Goal: Transaction & Acquisition: Obtain resource

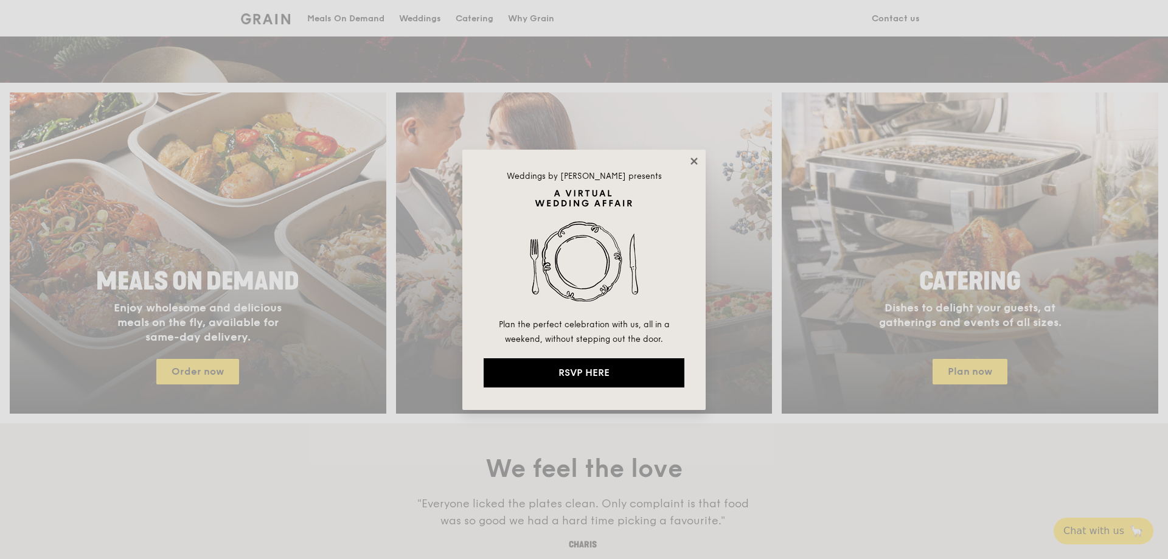
click at [698, 160] on icon at bounding box center [694, 161] width 11 height 11
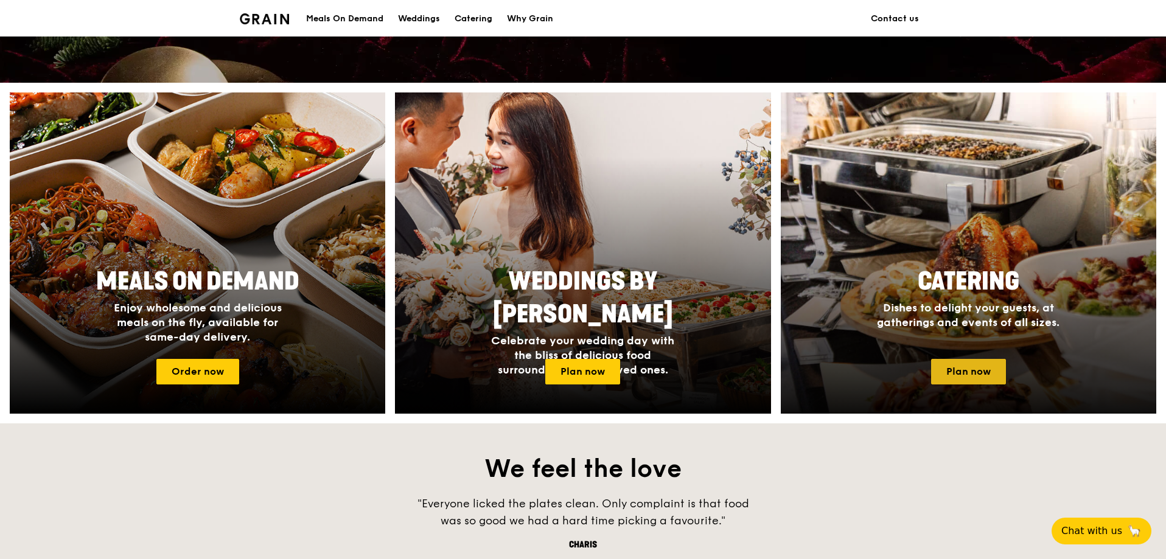
click at [994, 383] on link "Plan now" at bounding box center [968, 372] width 75 height 26
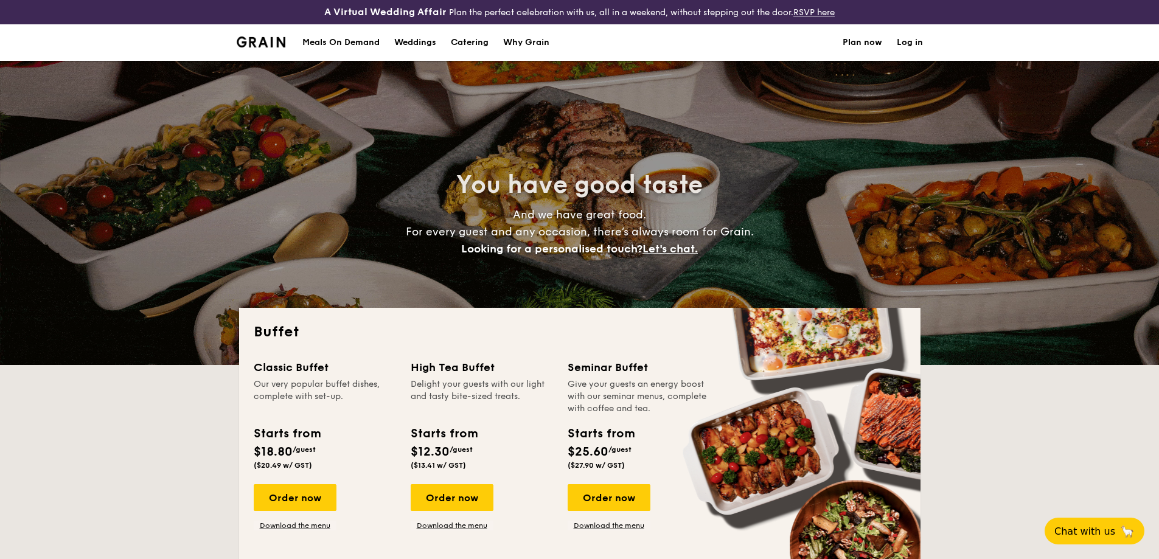
select select
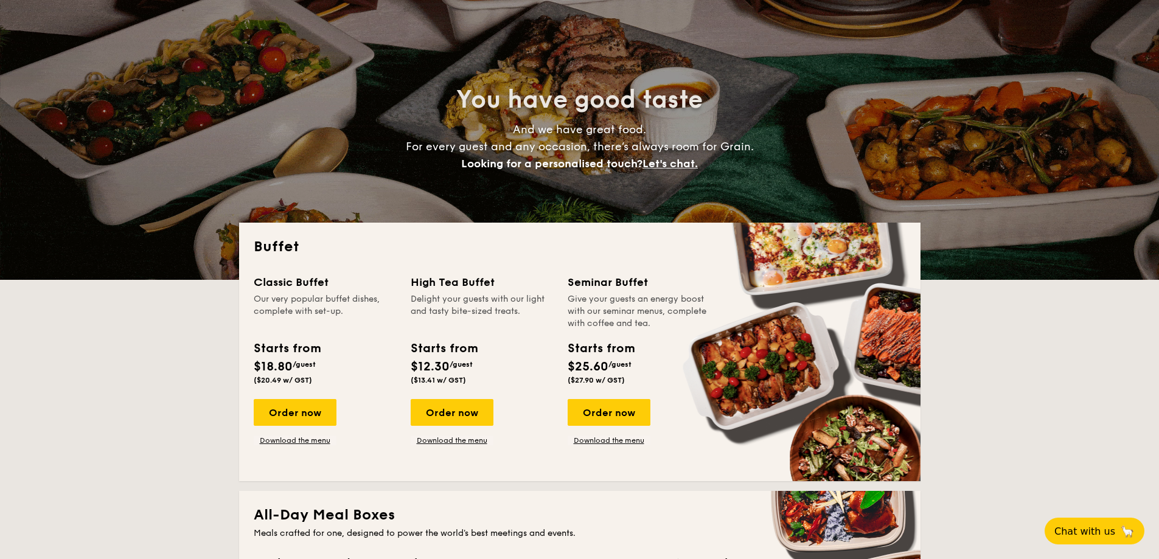
scroll to position [85, 0]
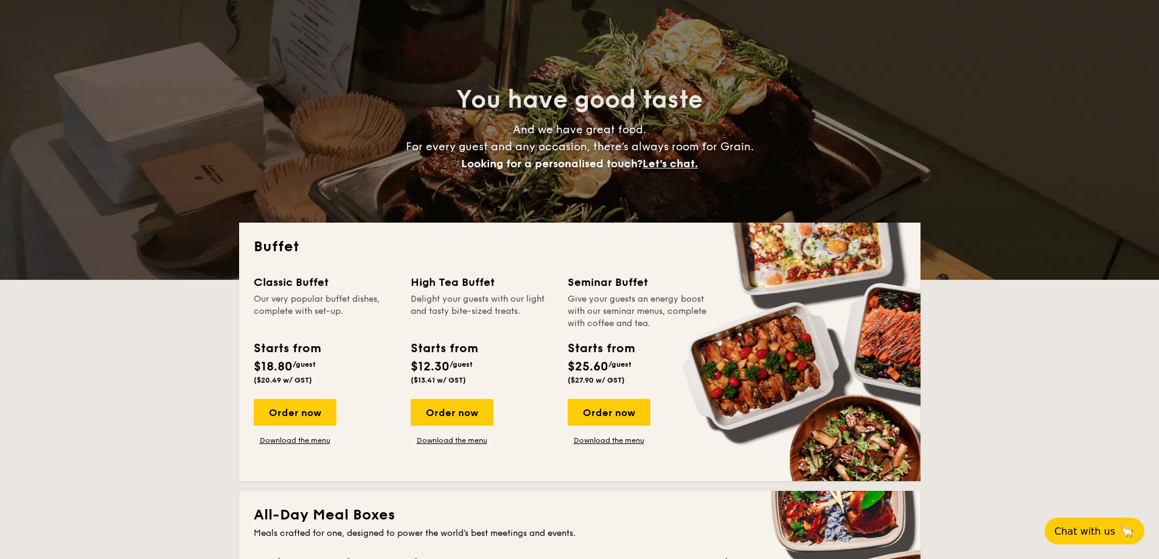
drag, startPoint x: 289, startPoint y: 282, endPoint x: 497, endPoint y: 373, distance: 226.9
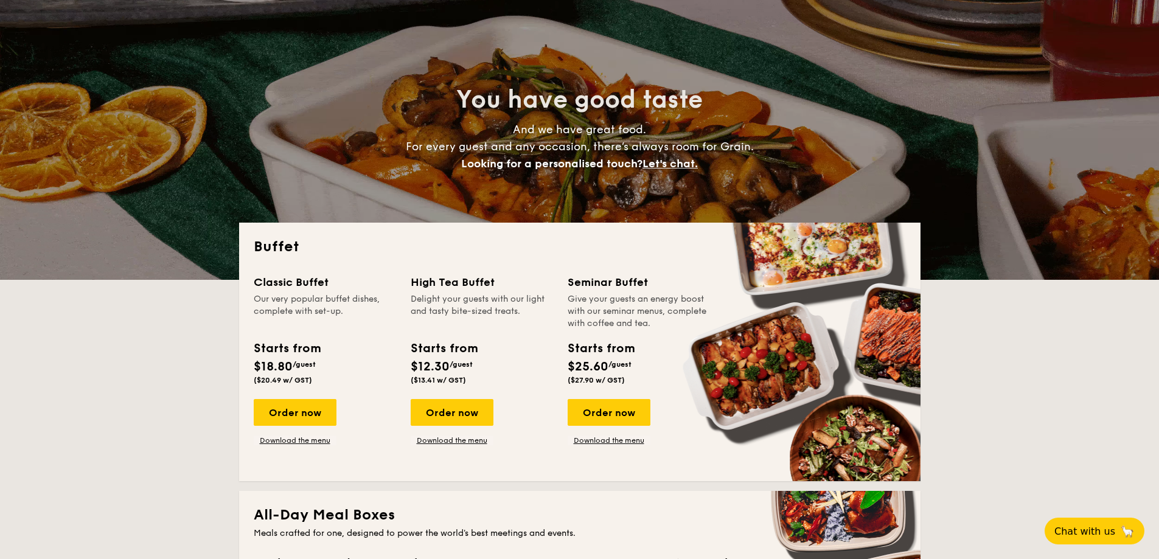
click at [497, 373] on div "Classic Buffet Our very popular buffet dishes, complete with set-up. Starts fro…" at bounding box center [580, 370] width 652 height 193
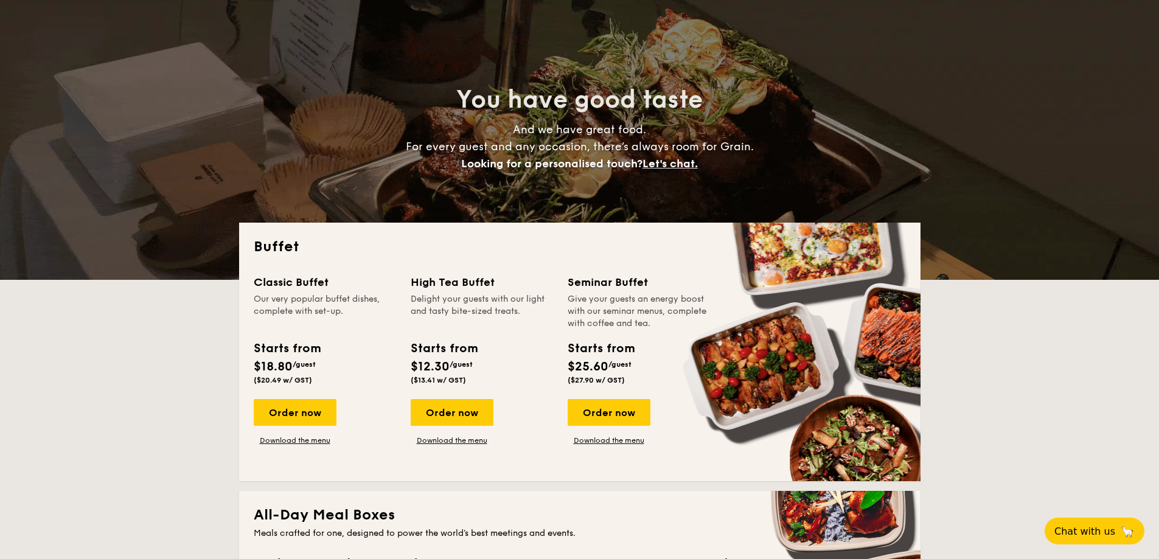
click at [497, 373] on div "Starts from $12.30 /guest ($13.41 w/ GST)" at bounding box center [482, 364] width 152 height 50
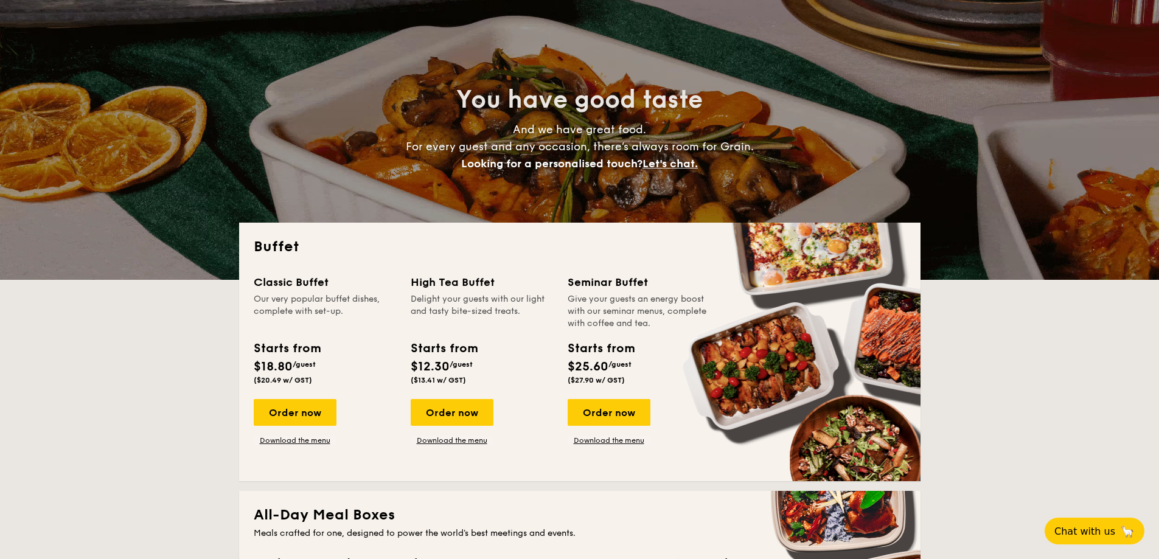
drag, startPoint x: 629, startPoint y: 383, endPoint x: 224, endPoint y: 288, distance: 416.1
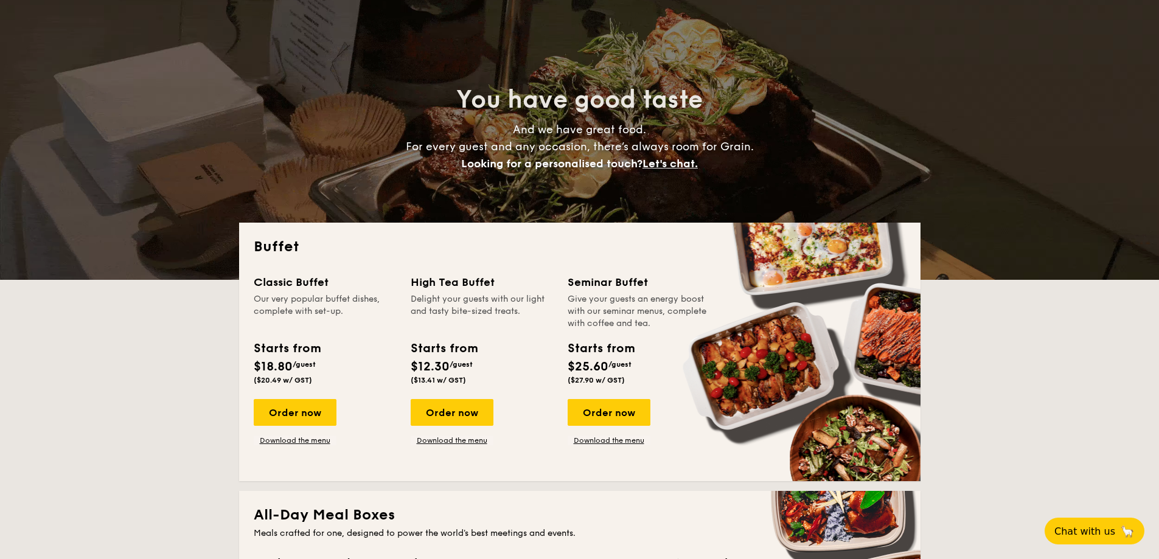
drag, startPoint x: 305, startPoint y: 319, endPoint x: 367, endPoint y: 369, distance: 80.5
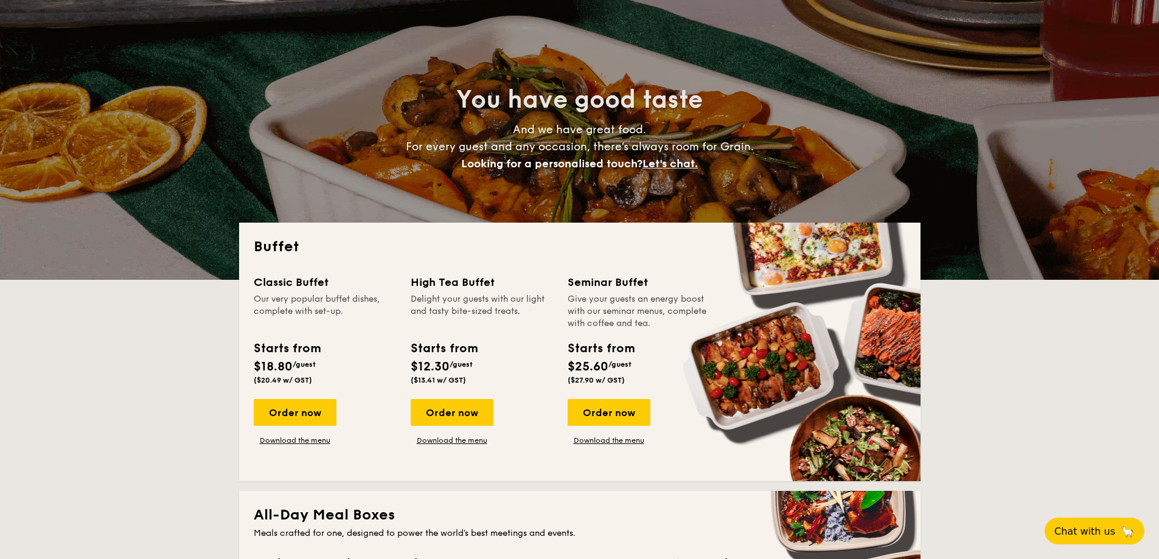
click at [367, 369] on div "Buffet Classic Buffet Our very popular buffet dishes, complete with set-up. Sta…" at bounding box center [579, 352] width 681 height 259
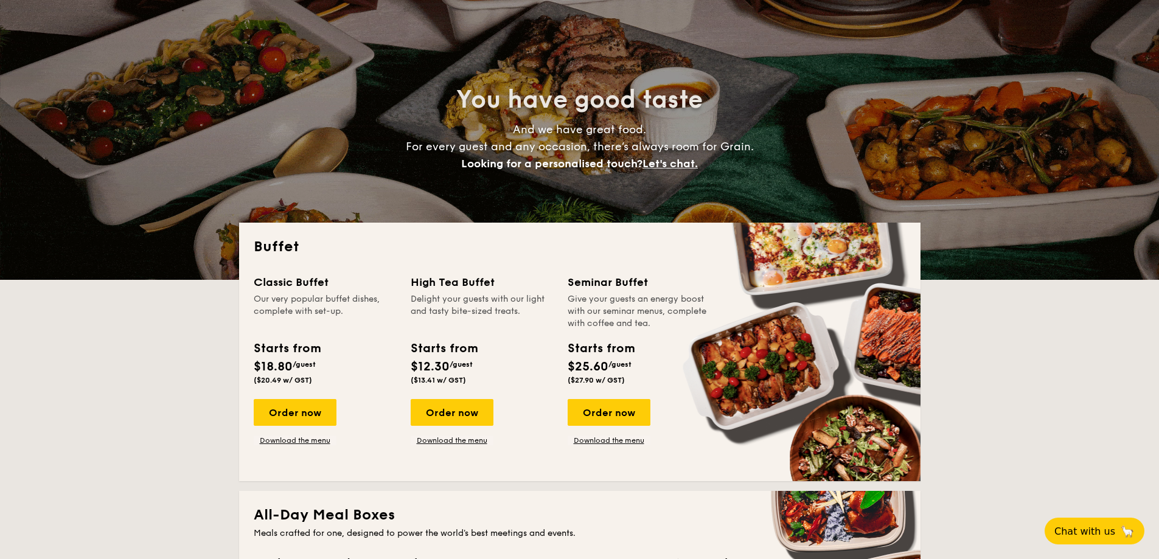
click at [367, 369] on div "Starts from $18.80 /guest ($20.49 w/ GST)" at bounding box center [325, 364] width 152 height 50
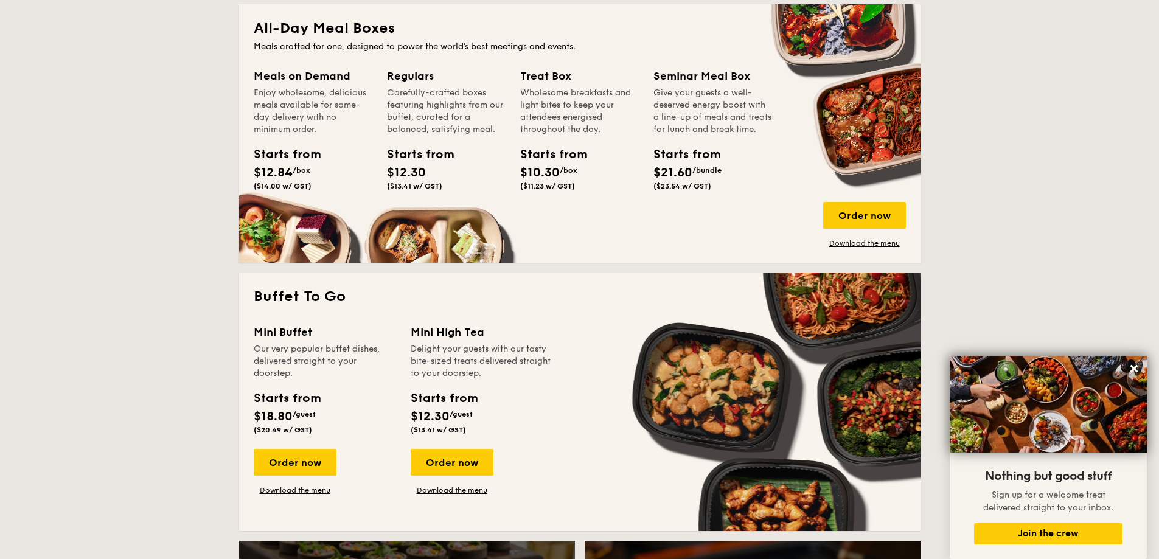
scroll to position [268, 0]
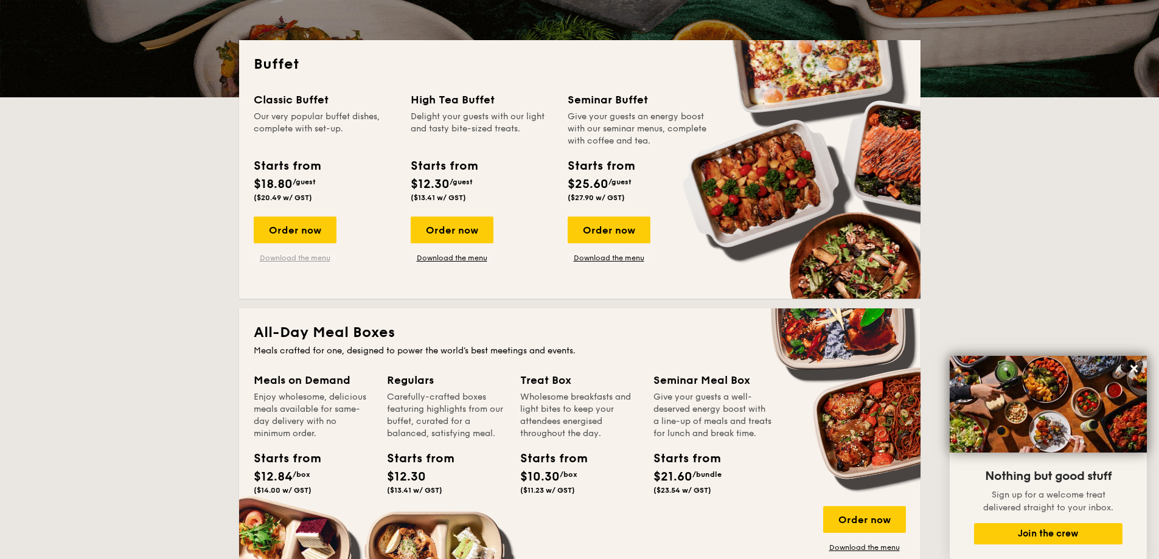
click at [301, 257] on link "Download the menu" at bounding box center [295, 258] width 83 height 10
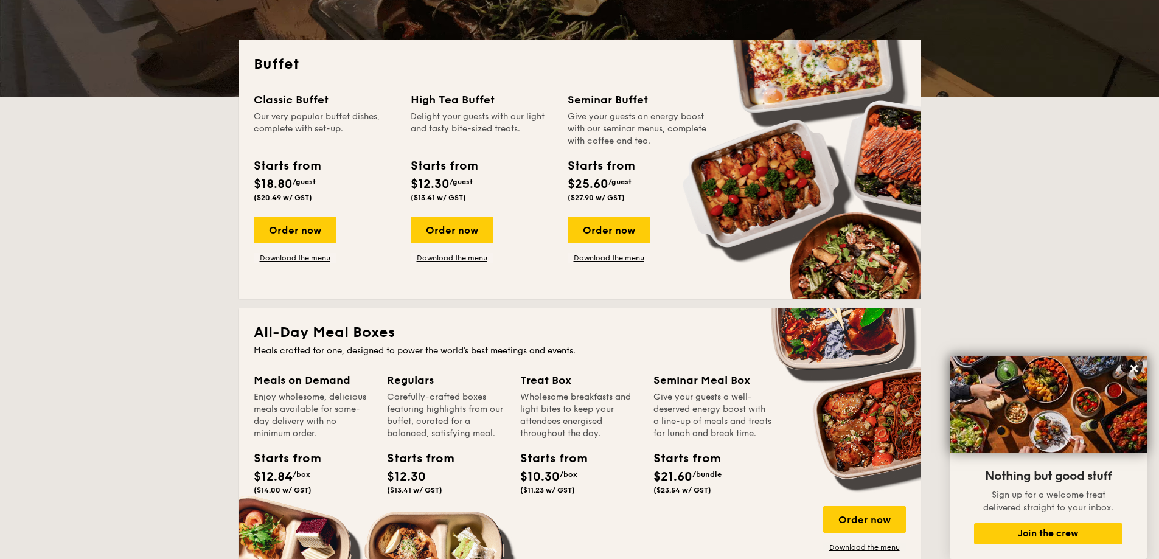
scroll to position [572, 0]
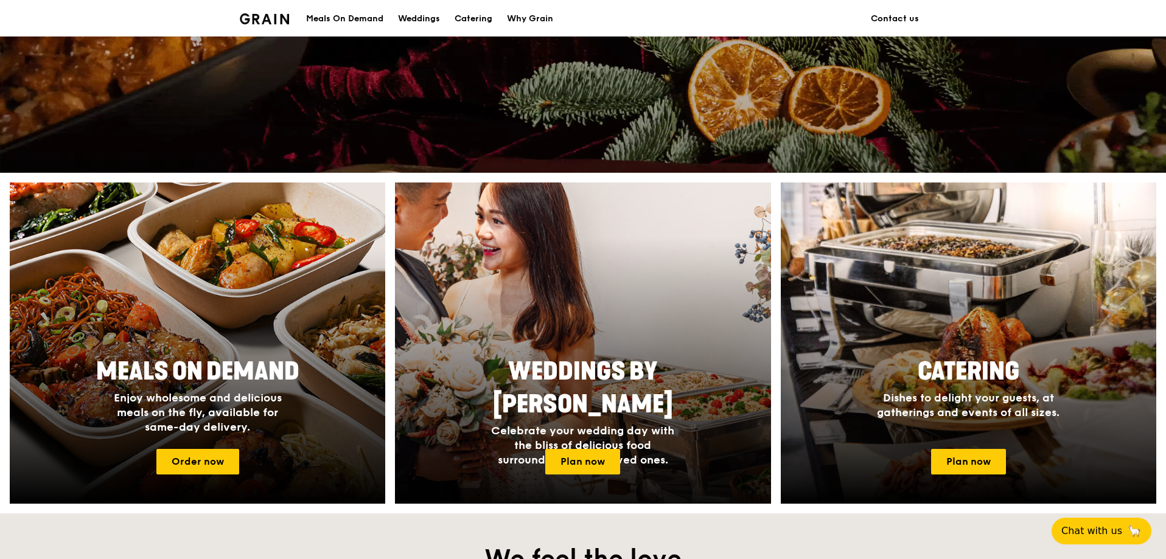
scroll to position [365, 0]
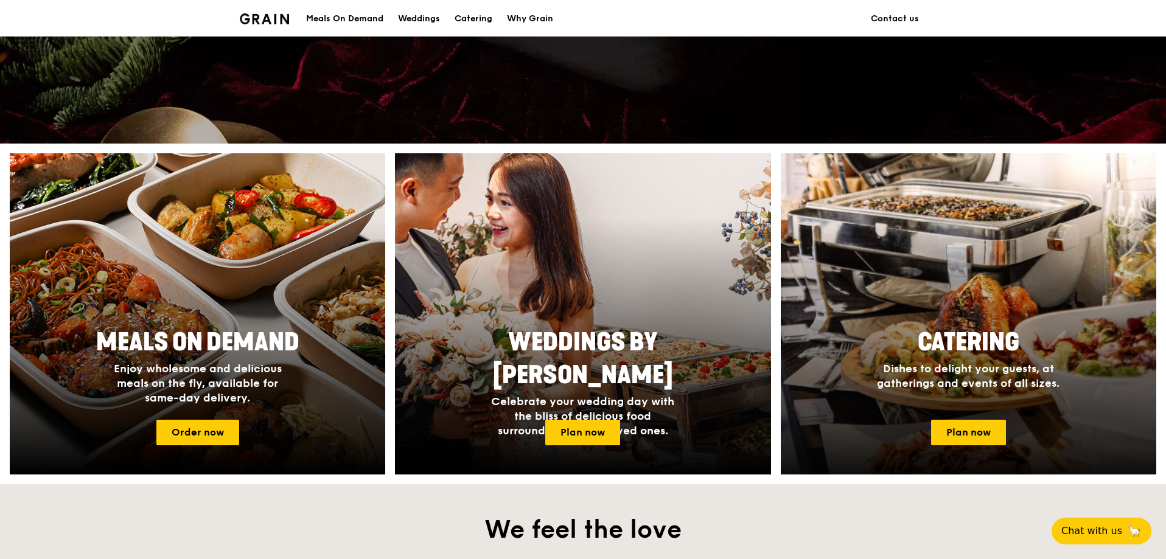
click at [1012, 296] on div at bounding box center [968, 313] width 413 height 353
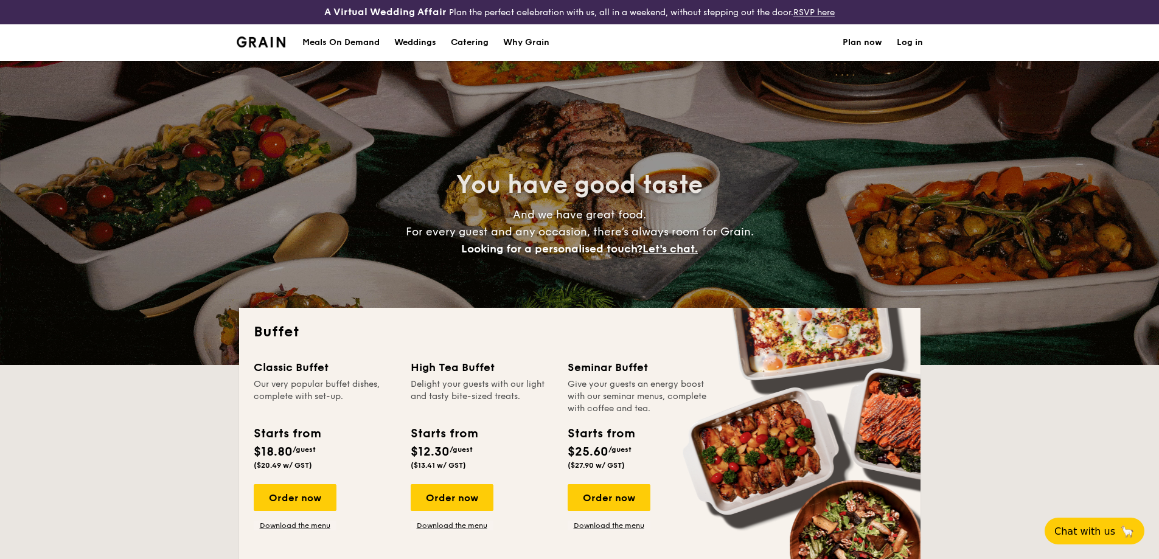
select select
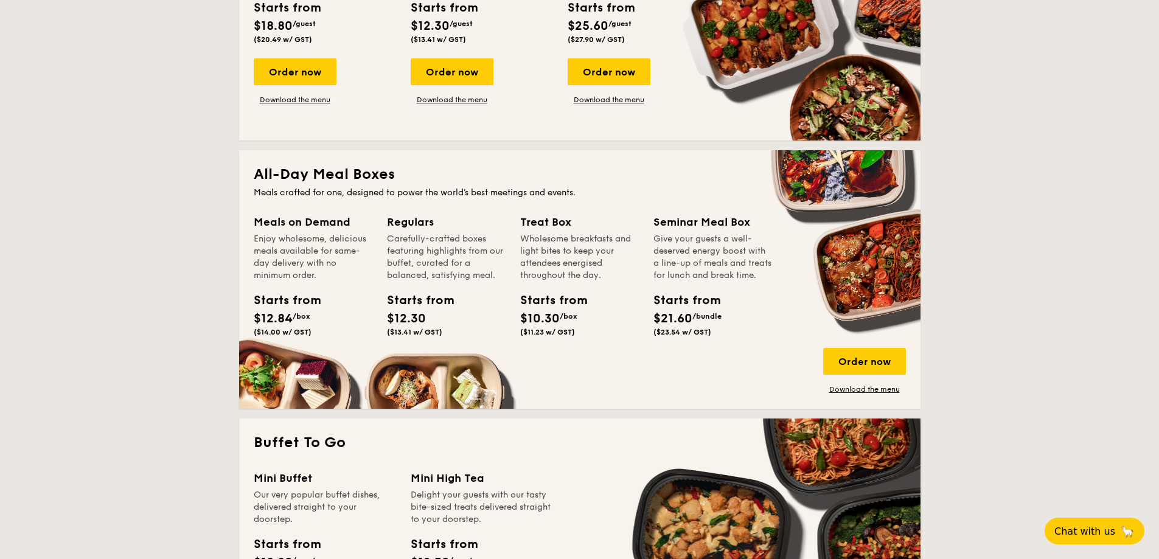
drag, startPoint x: 706, startPoint y: 342, endPoint x: 265, endPoint y: 238, distance: 453.0
click at [265, 238] on div "Meals on Demand Enjoy wholesome, delicious meals available for same-day deliver…" at bounding box center [580, 304] width 652 height 181
click at [285, 270] on div "Enjoy wholesome, delicious meals available for same-day delivery with no minimu…" at bounding box center [313, 257] width 119 height 49
drag, startPoint x: 325, startPoint y: 256, endPoint x: 589, endPoint y: 326, distance: 273.3
click at [589, 326] on div "Meals on Demand Enjoy wholesome, delicious meals available for same-day deliver…" at bounding box center [580, 304] width 652 height 181
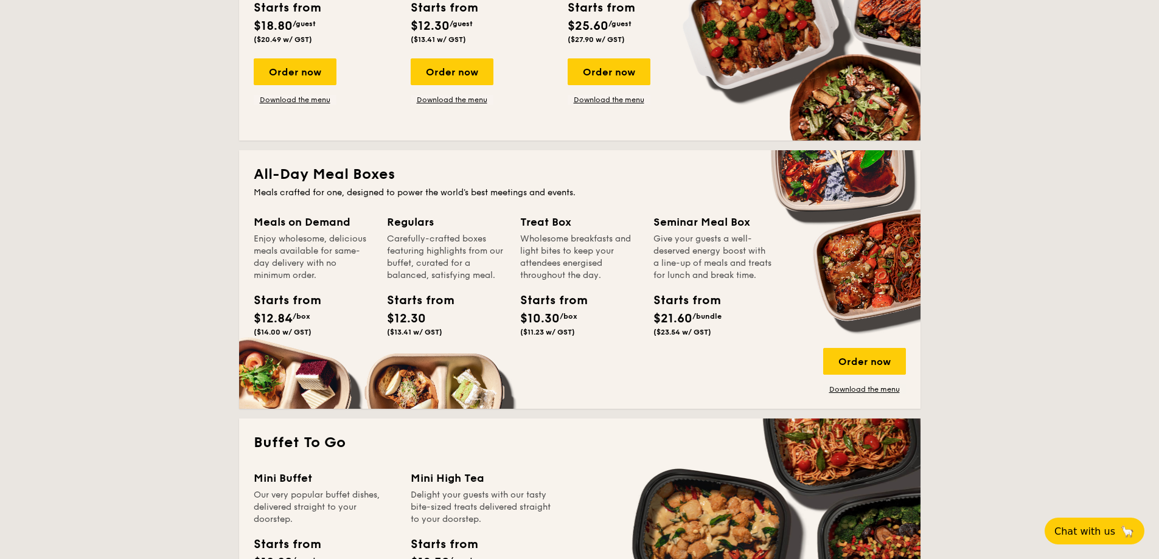
click at [589, 326] on div "Starts from $10.30 /box ($11.23 w/ GST)" at bounding box center [579, 316] width 128 height 50
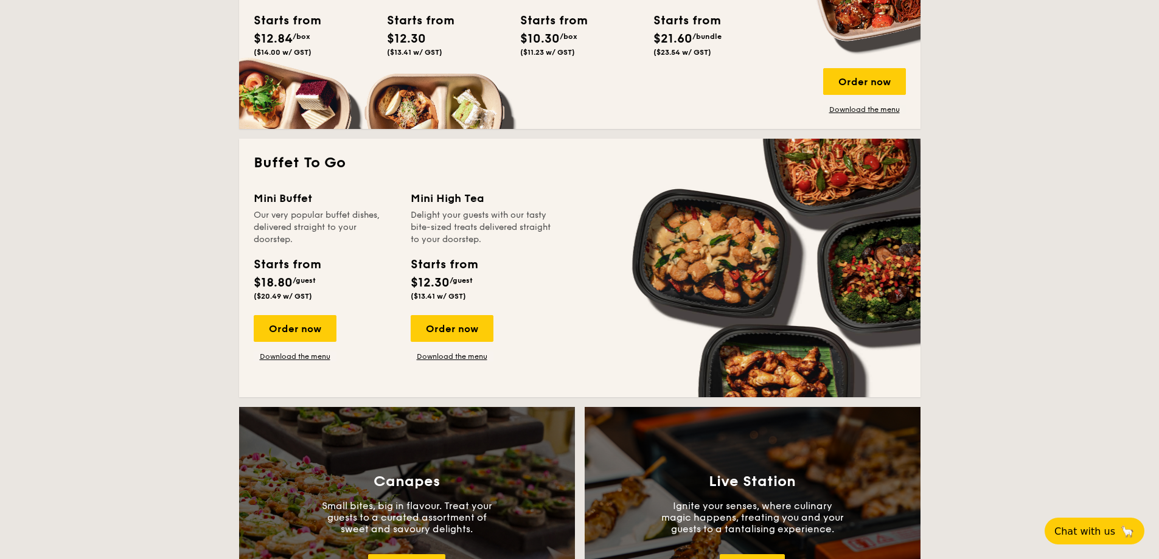
scroll to position [791, 0]
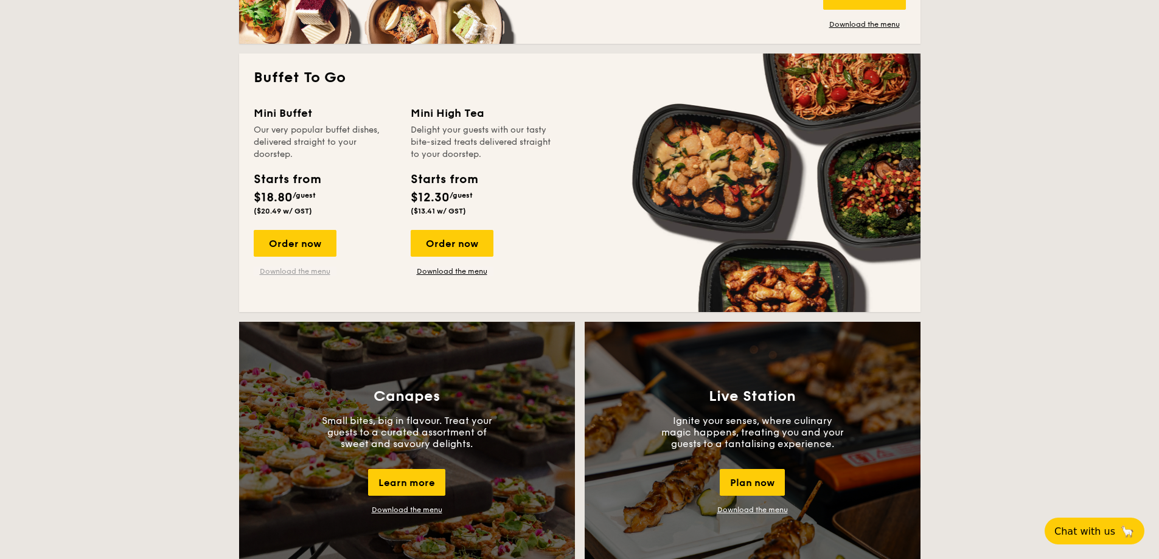
click at [325, 270] on link "Download the menu" at bounding box center [295, 271] width 83 height 10
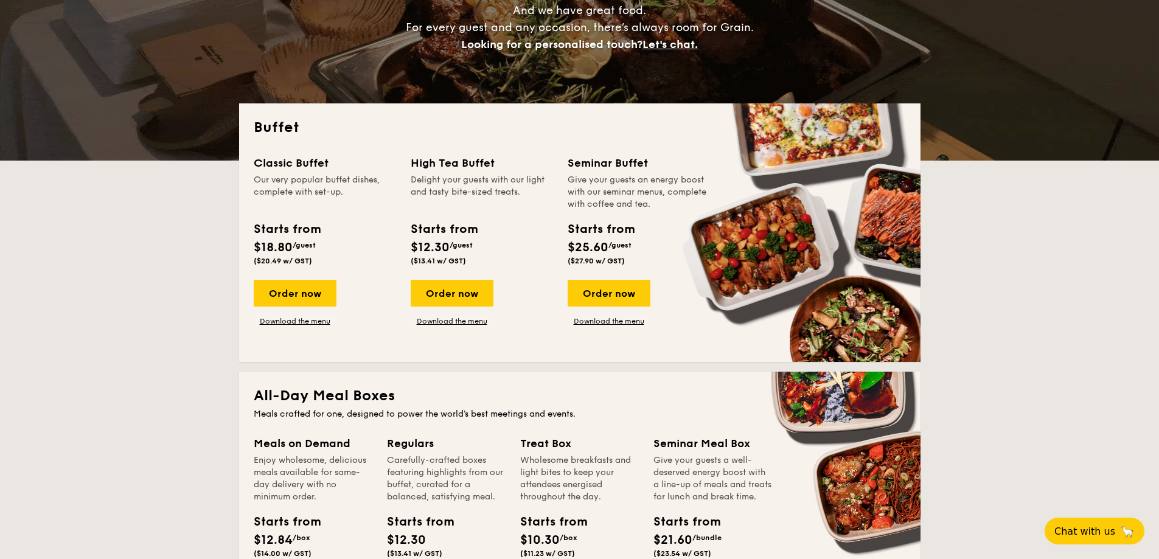
scroll to position [304, 0]
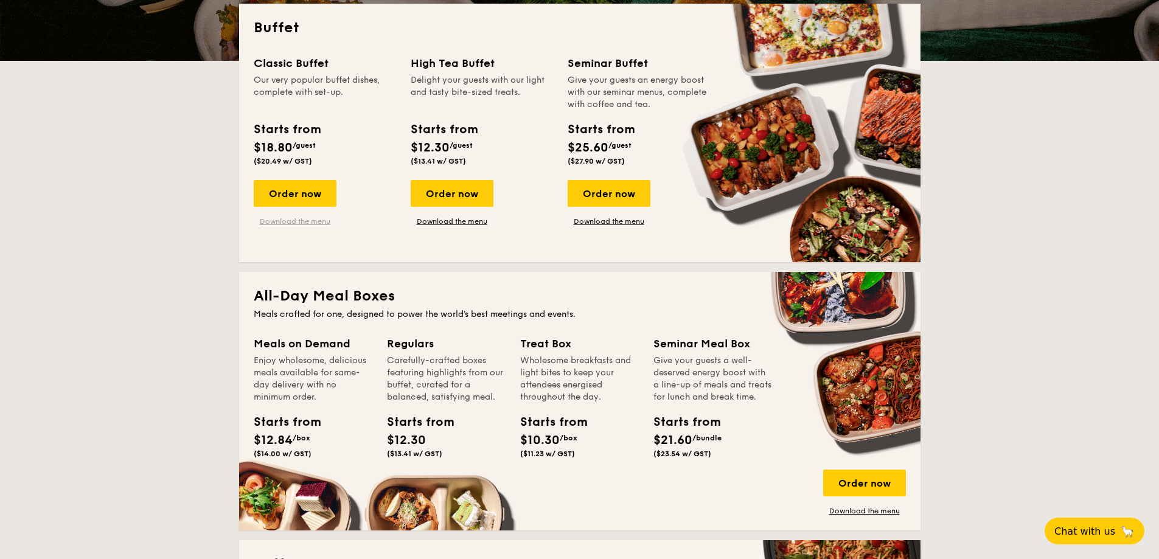
click at [333, 225] on link "Download the menu" at bounding box center [295, 222] width 83 height 10
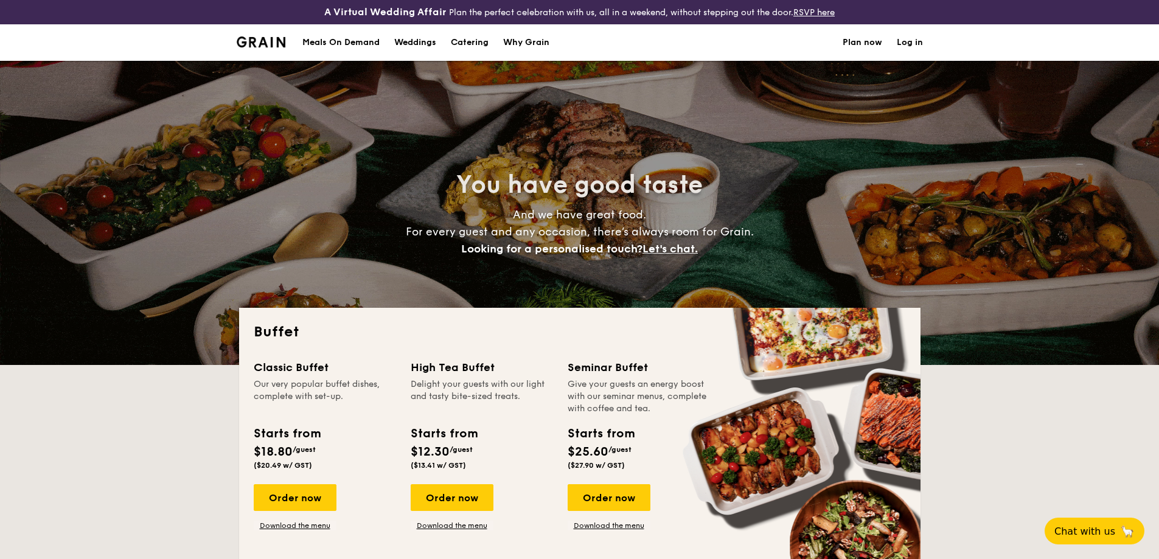
select select
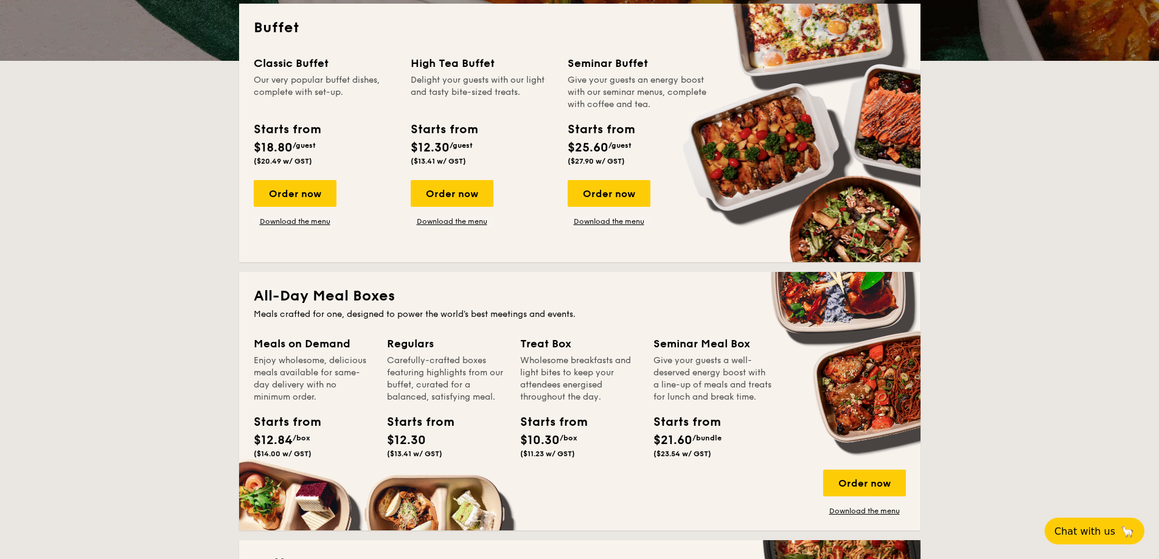
drag, startPoint x: 396, startPoint y: 108, endPoint x: 417, endPoint y: 117, distance: 22.9
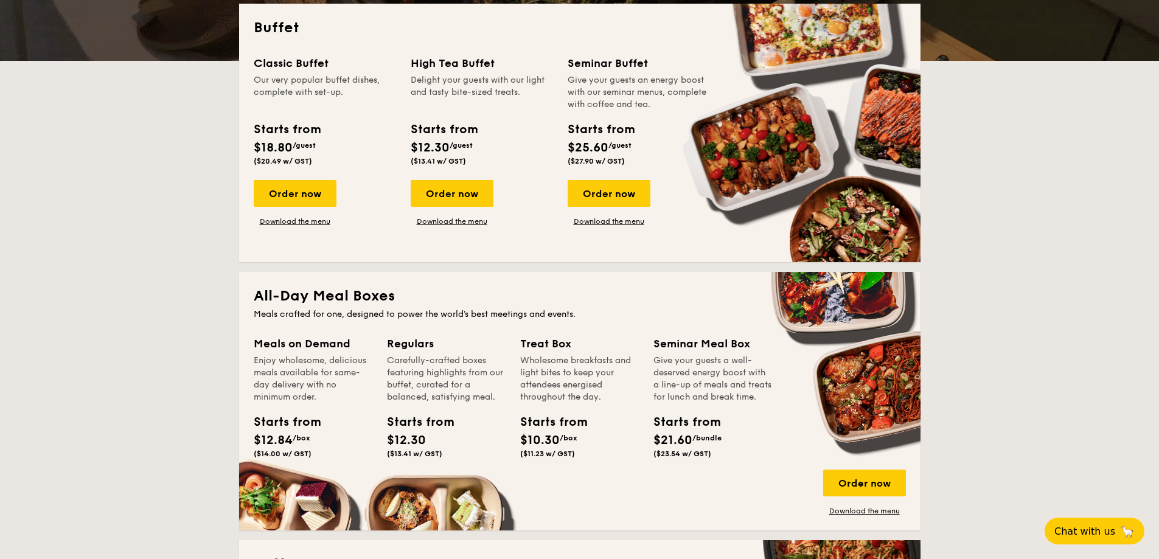
click at [417, 116] on div "Classic Buffet Our very popular buffet dishes, complete with set-up. Starts fro…" at bounding box center [580, 151] width 652 height 193
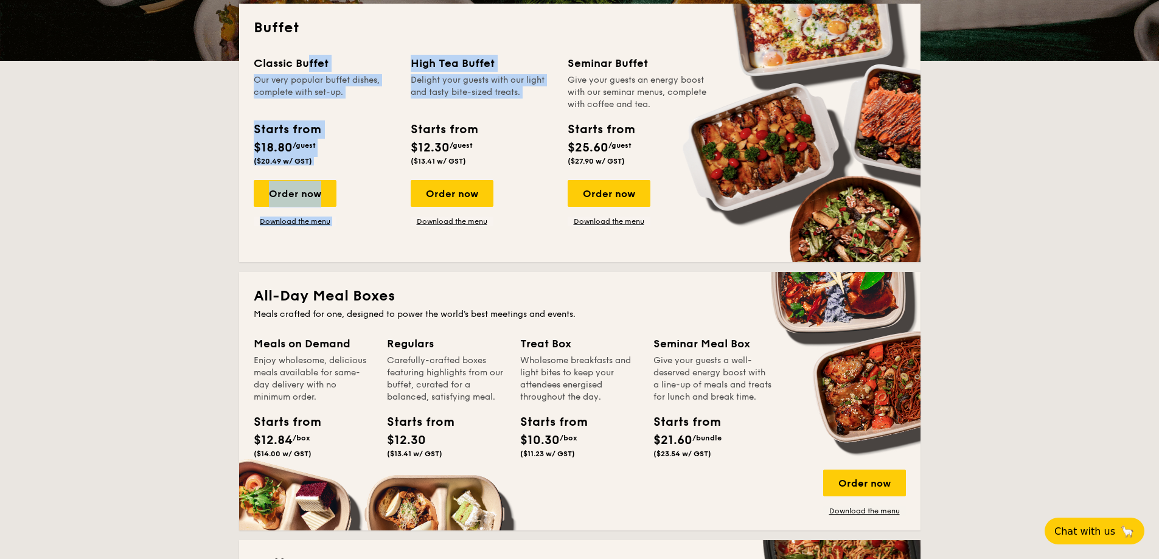
click at [417, 117] on div "High Tea Buffet Delight your guests with our light and tasty bite-sized treats.…" at bounding box center [482, 113] width 142 height 116
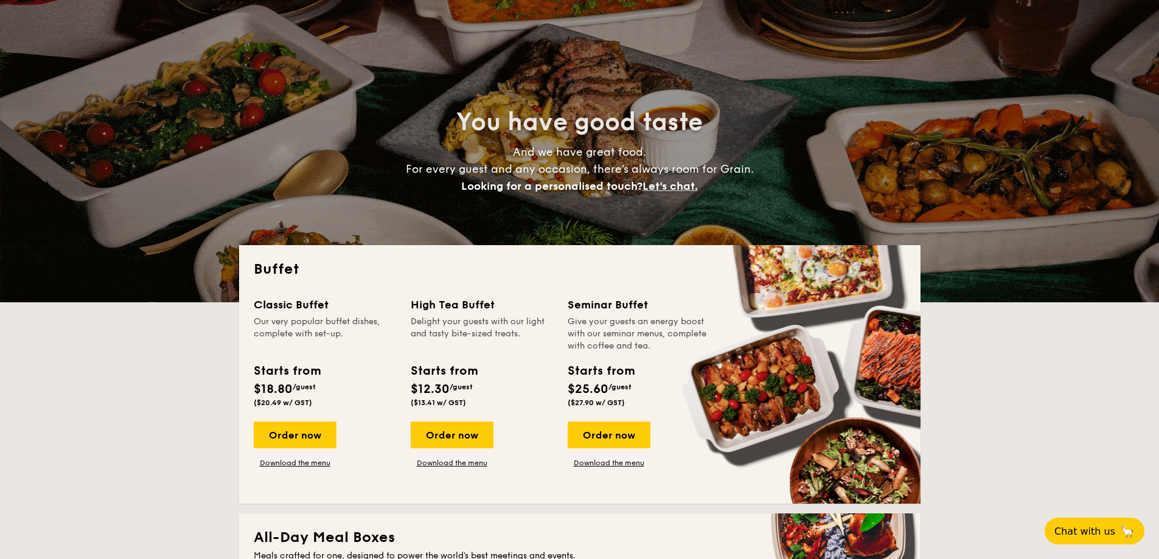
scroll to position [183, 0]
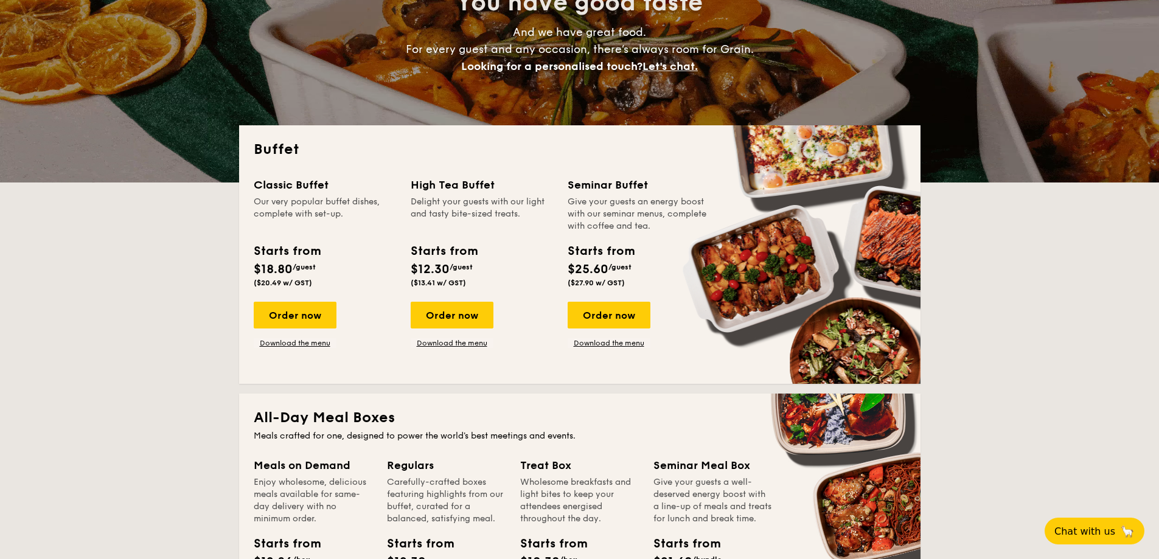
drag, startPoint x: 399, startPoint y: 196, endPoint x: 509, endPoint y: 237, distance: 117.4
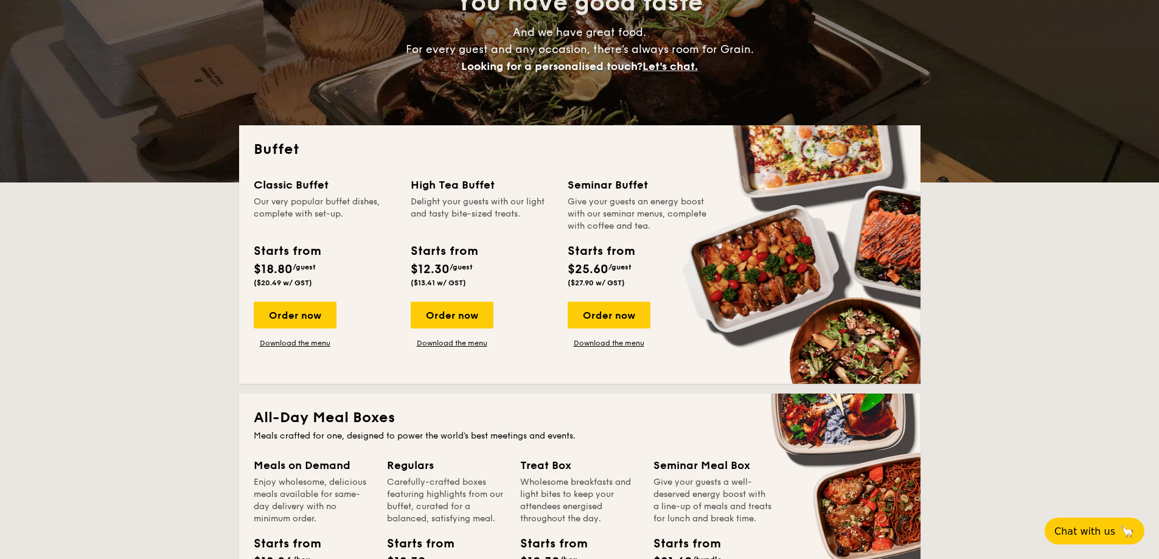
click at [509, 237] on div "Buffet Classic Buffet Our very popular buffet dishes, complete with set-up. Sta…" at bounding box center [579, 254] width 681 height 259
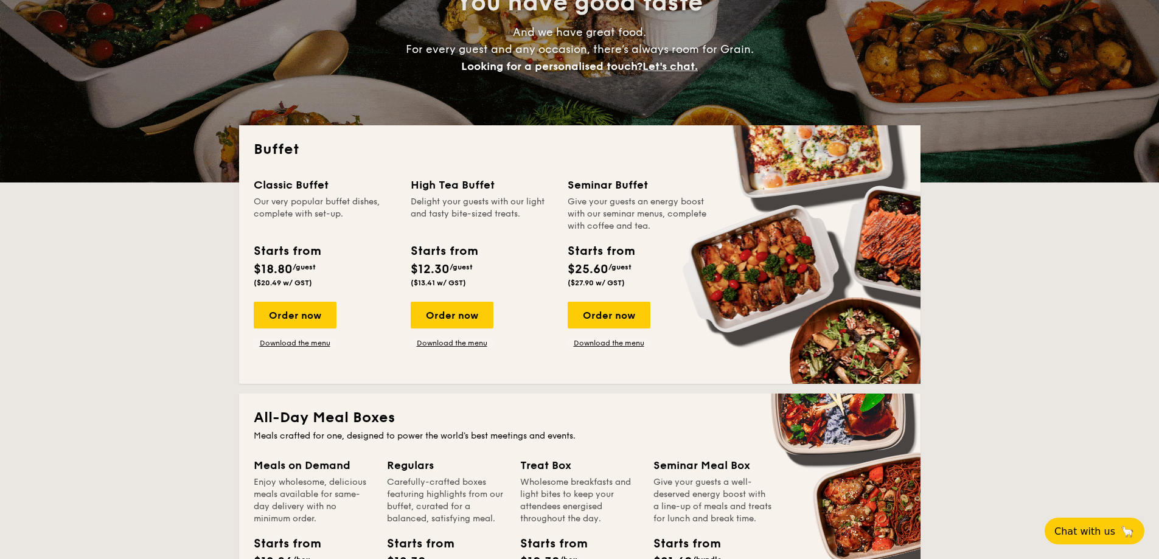
click at [509, 237] on div "High Tea Buffet Delight your guests with our light and tasty bite-sized treats.…" at bounding box center [482, 234] width 142 height 116
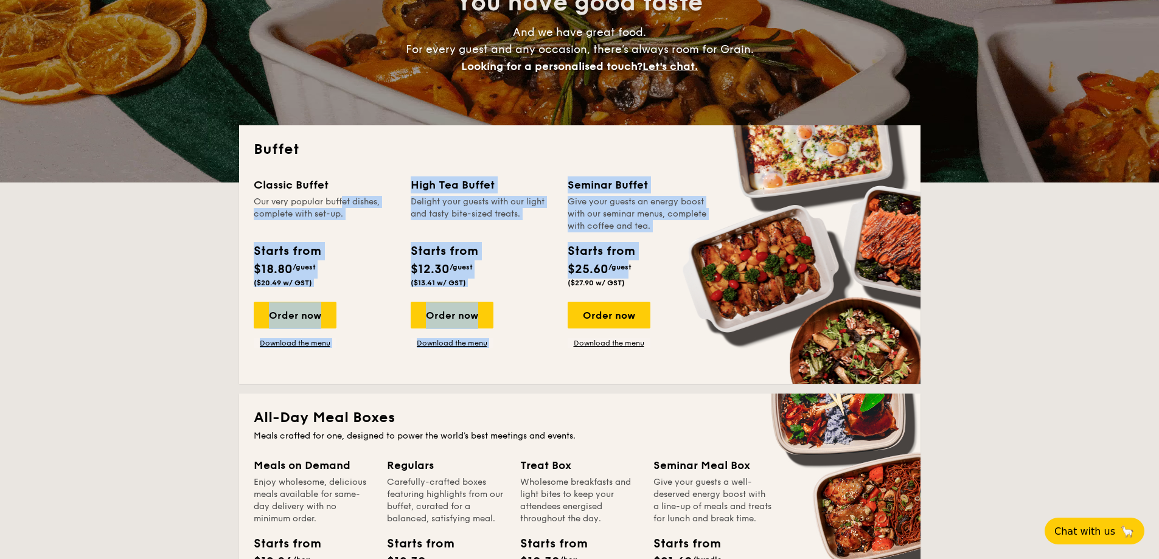
drag, startPoint x: 320, startPoint y: 199, endPoint x: 627, endPoint y: 277, distance: 317.1
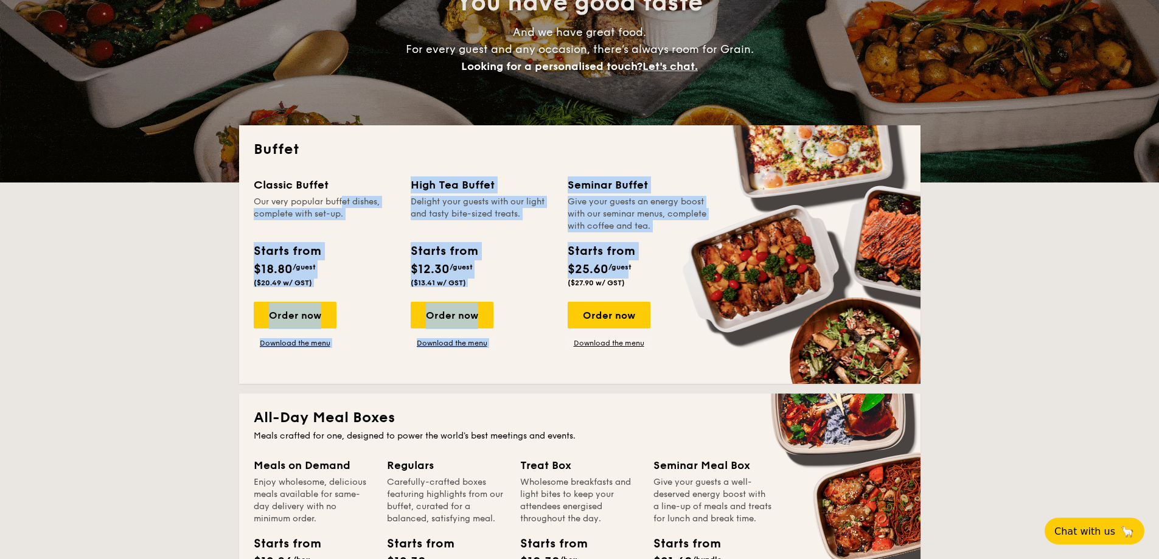
click at [627, 277] on div "Classic Buffet Our very popular buffet dishes, complete with set-up. Starts fro…" at bounding box center [580, 272] width 652 height 193
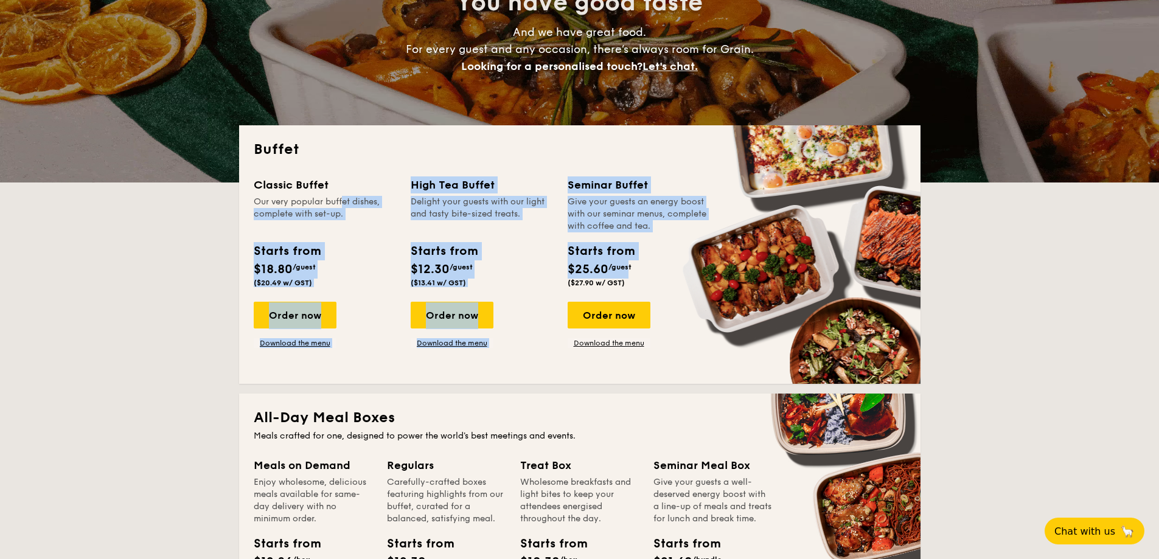
click at [627, 277] on div "Starts from $25.60 /guest ($27.90 w/ GST)" at bounding box center [601, 264] width 66 height 45
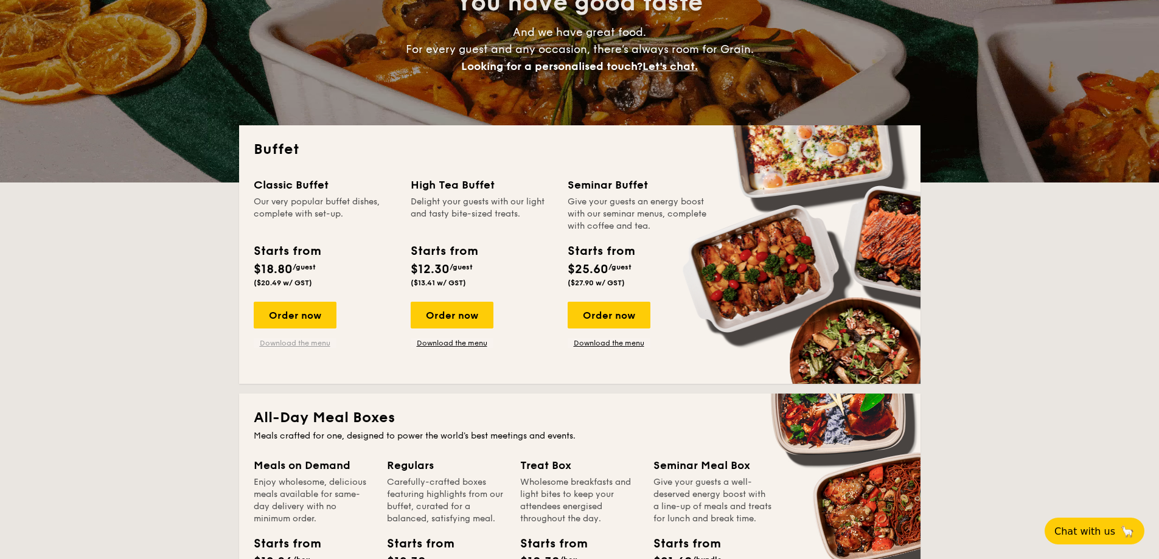
click at [325, 343] on link "Download the menu" at bounding box center [295, 343] width 83 height 10
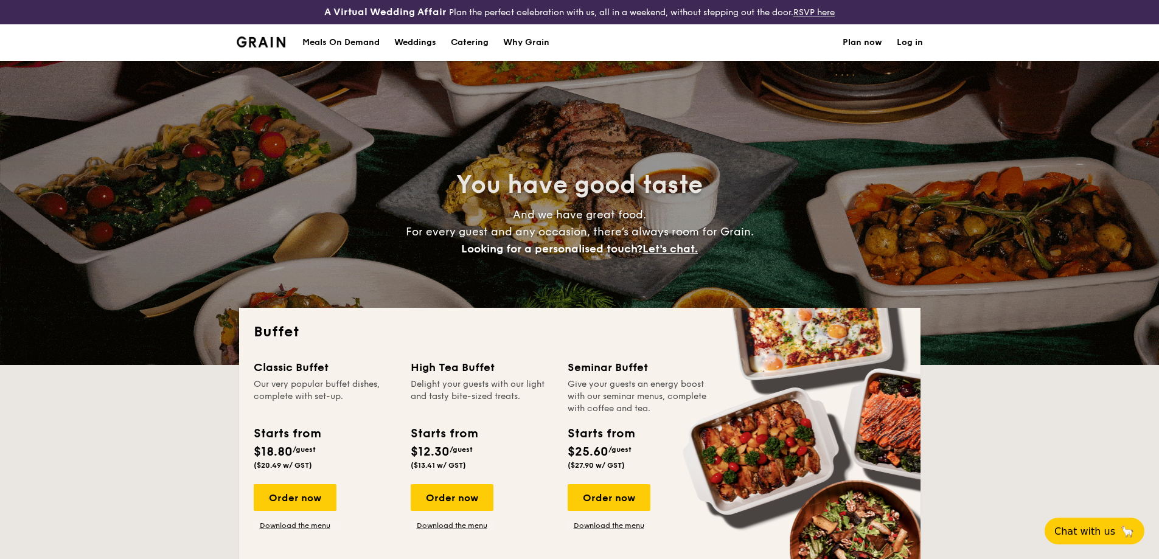
select select
click at [537, 43] on div "Why Grain" at bounding box center [526, 42] width 46 height 37
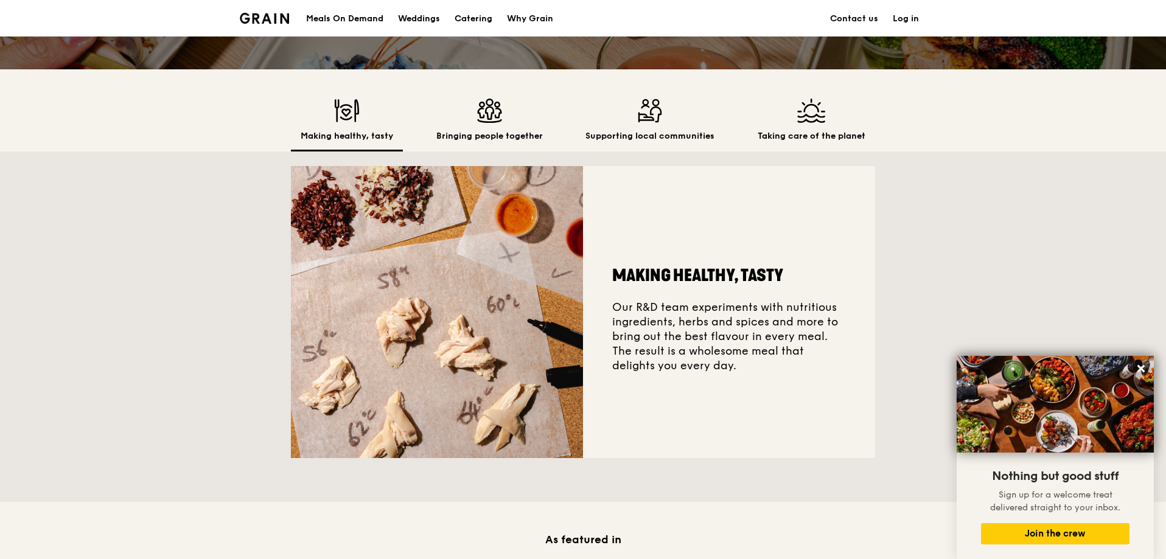
scroll to position [122, 0]
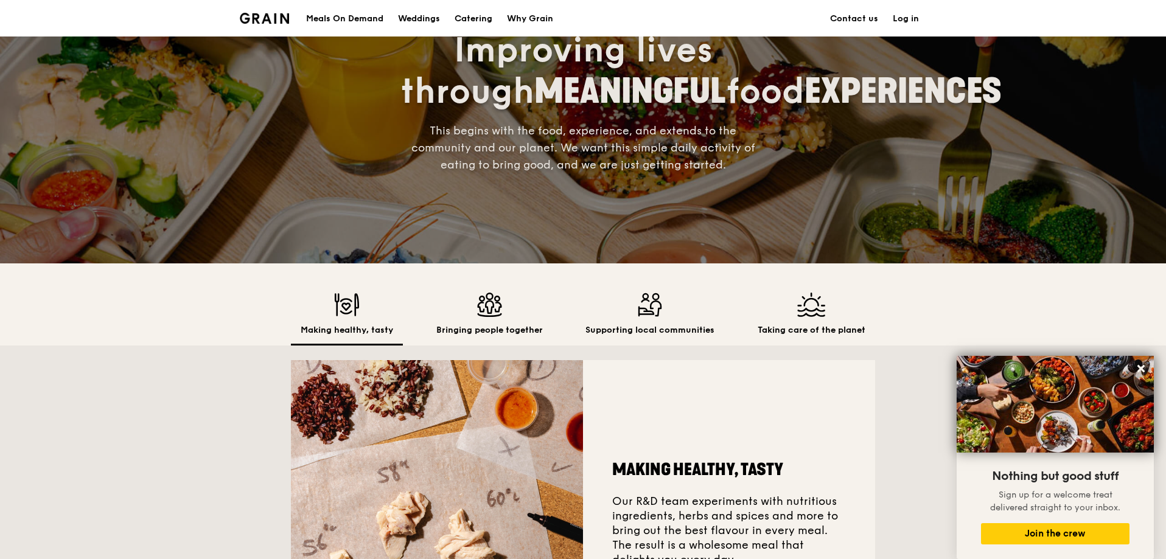
click at [915, 329] on div "Making healthy, tasty Bringing people together Supporting local communities Tak…" at bounding box center [583, 464] width 1166 height 403
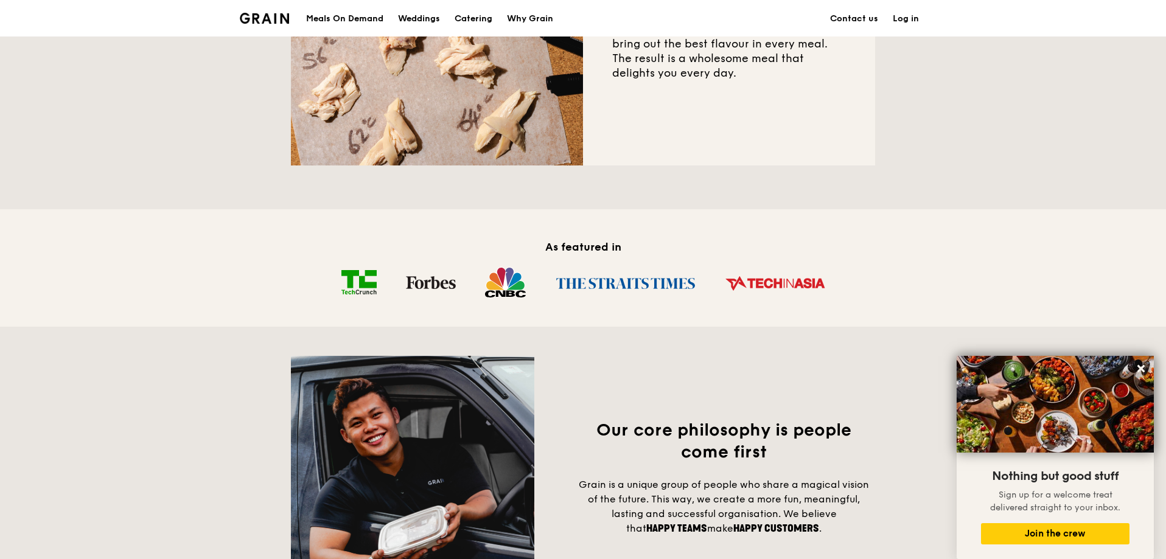
scroll to position [973, 0]
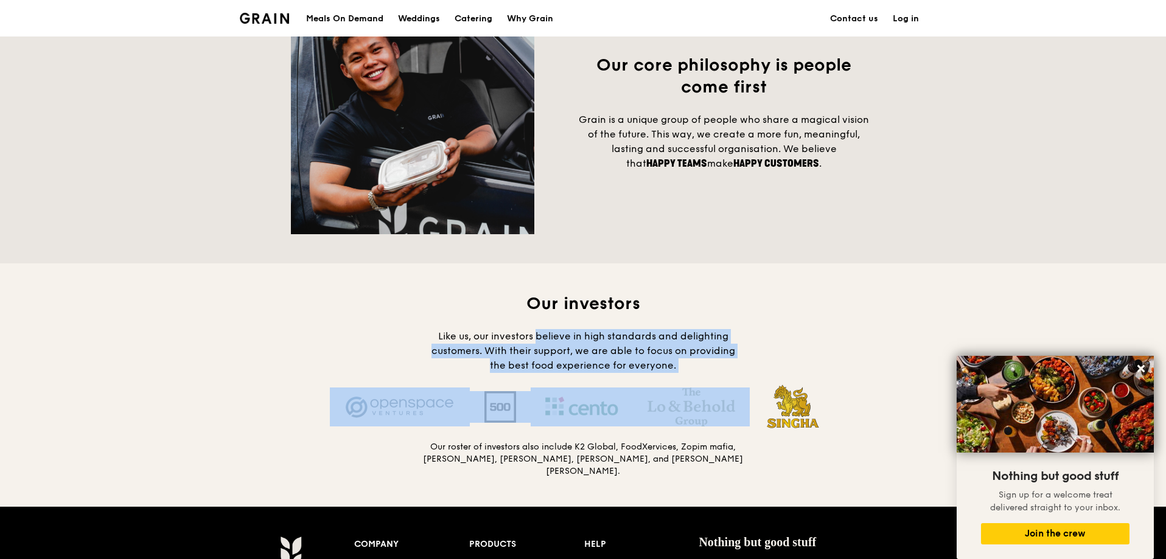
drag, startPoint x: 564, startPoint y: 335, endPoint x: 802, endPoint y: 456, distance: 266.9
click at [773, 429] on div "Our investors Like us, our investors believe in high standards and delighting c…" at bounding box center [583, 385] width 584 height 185
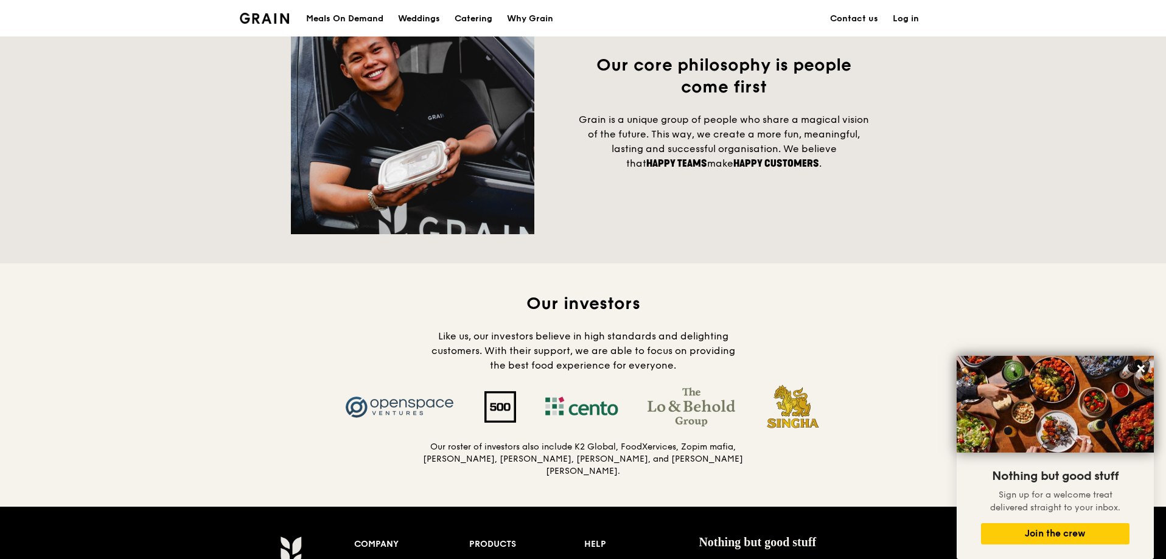
click at [802, 456] on div "Our investors Like us, our investors believe in high standards and delighting c…" at bounding box center [583, 385] width 584 height 185
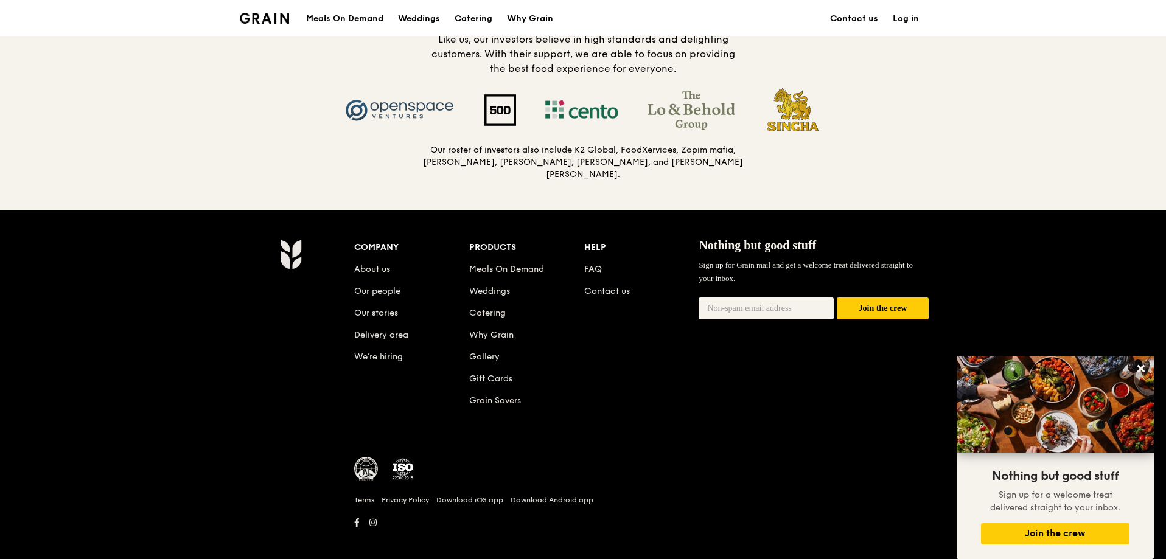
scroll to position [1278, 0]
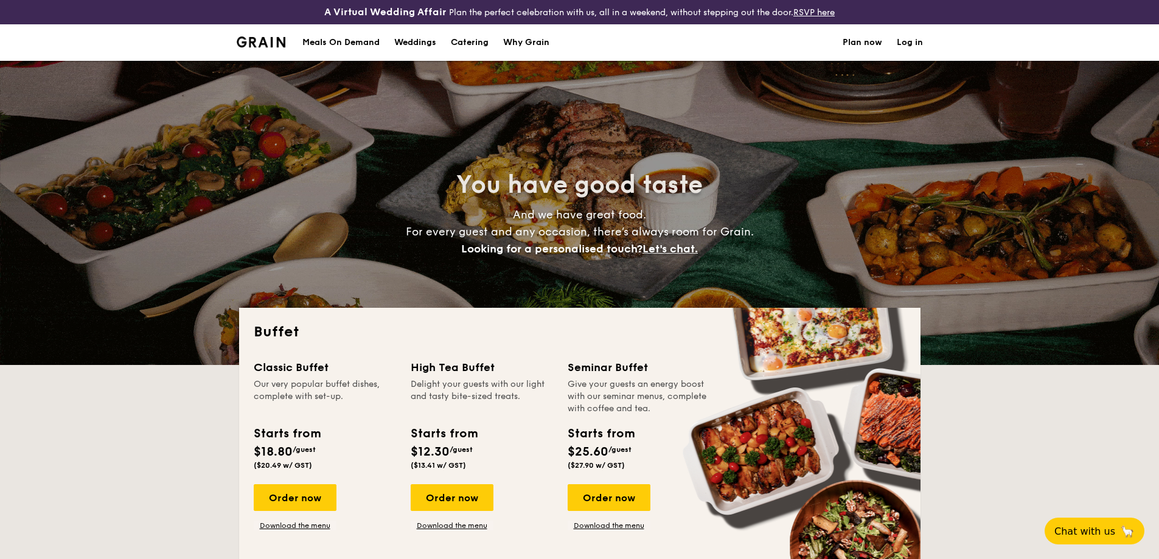
select select
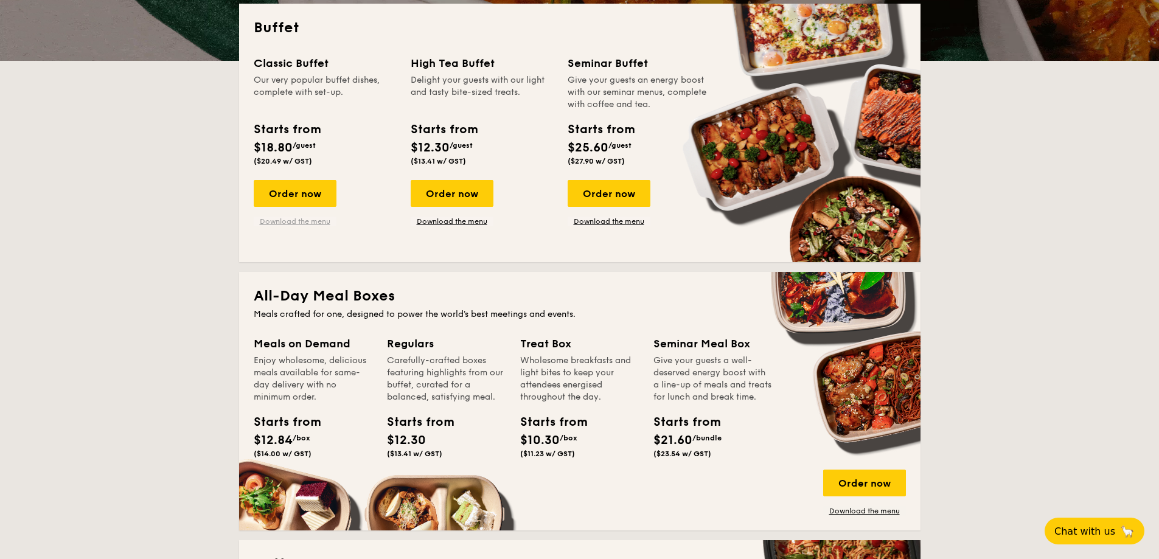
click at [296, 223] on link "Download the menu" at bounding box center [295, 222] width 83 height 10
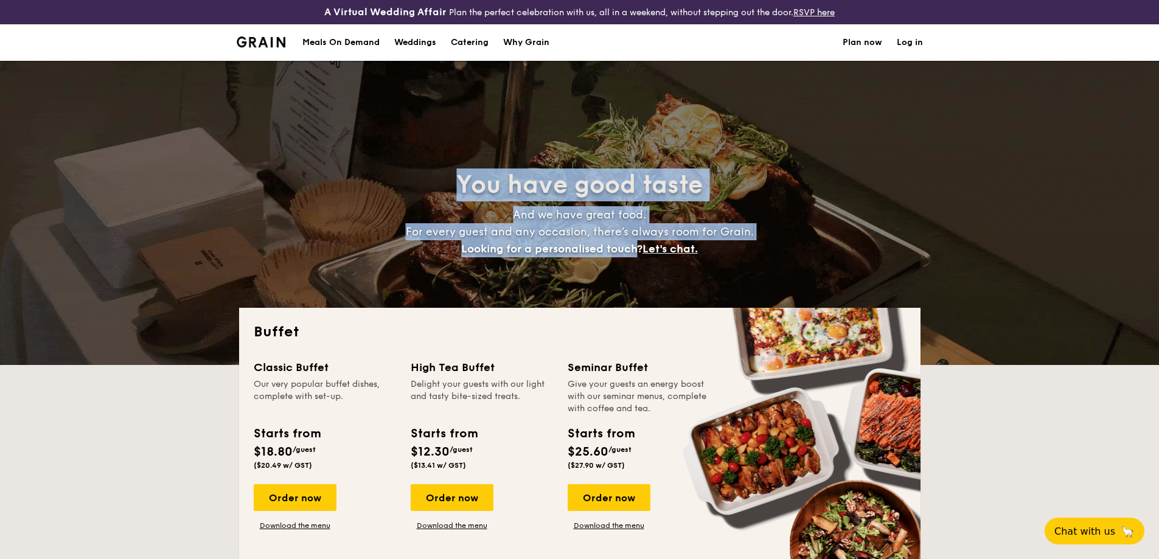
drag, startPoint x: 471, startPoint y: 165, endPoint x: 635, endPoint y: 254, distance: 186.7
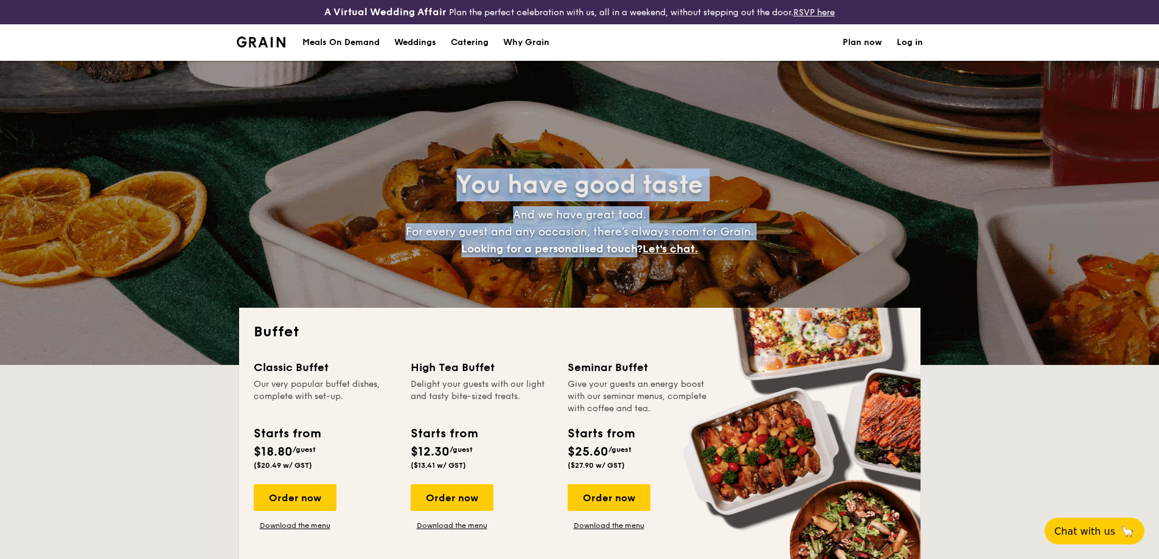
click at [635, 254] on div "You have good taste And we have great food. For every guest and any occasion, t…" at bounding box center [579, 213] width 681 height 304
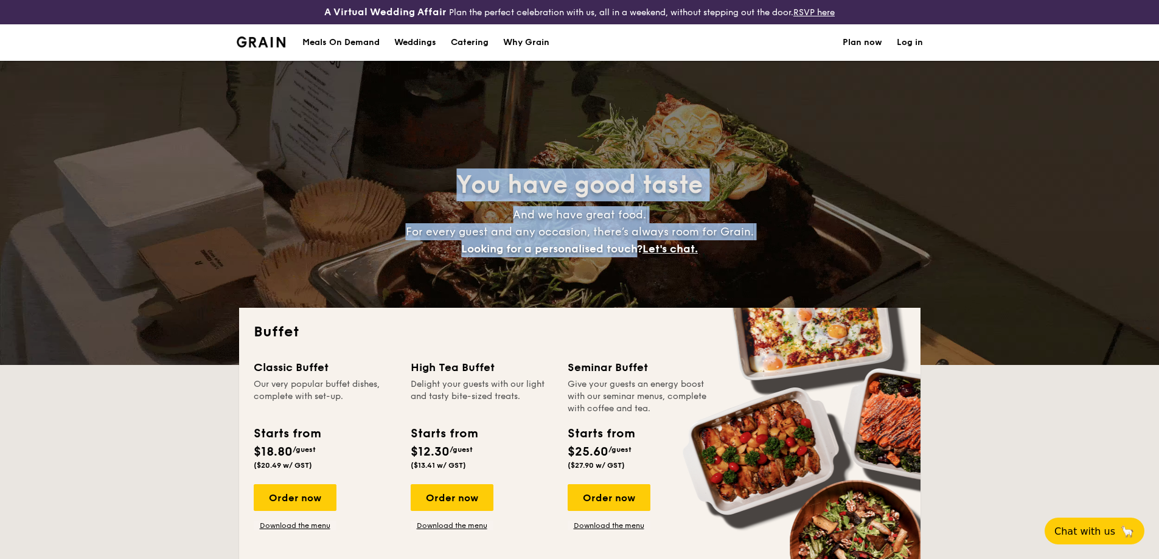
click at [635, 254] on span "Looking for a personalised touch?" at bounding box center [551, 248] width 181 height 13
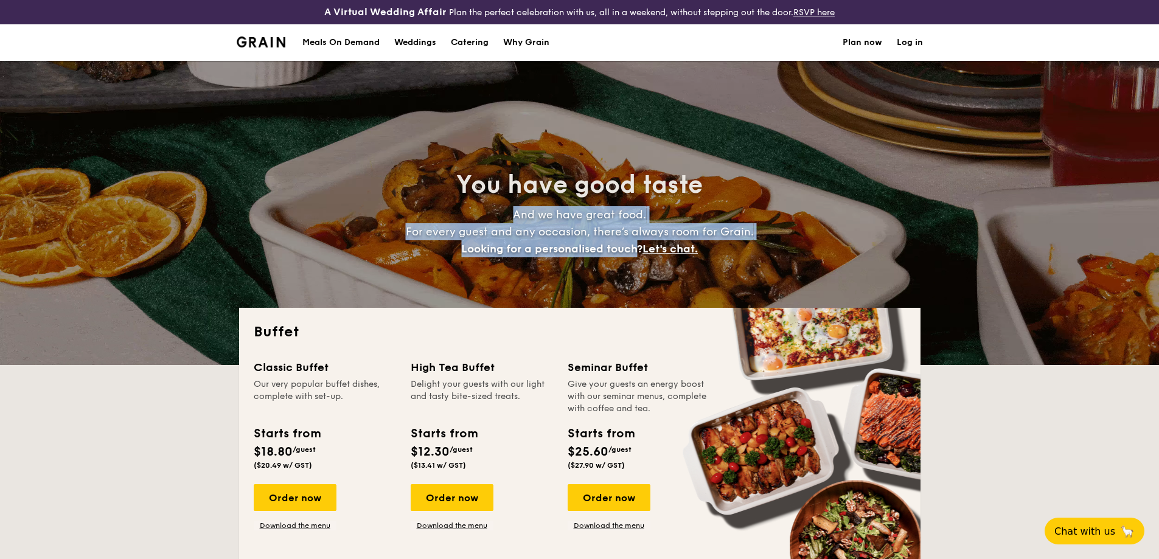
drag, startPoint x: 635, startPoint y: 254, endPoint x: 475, endPoint y: 208, distance: 167.1
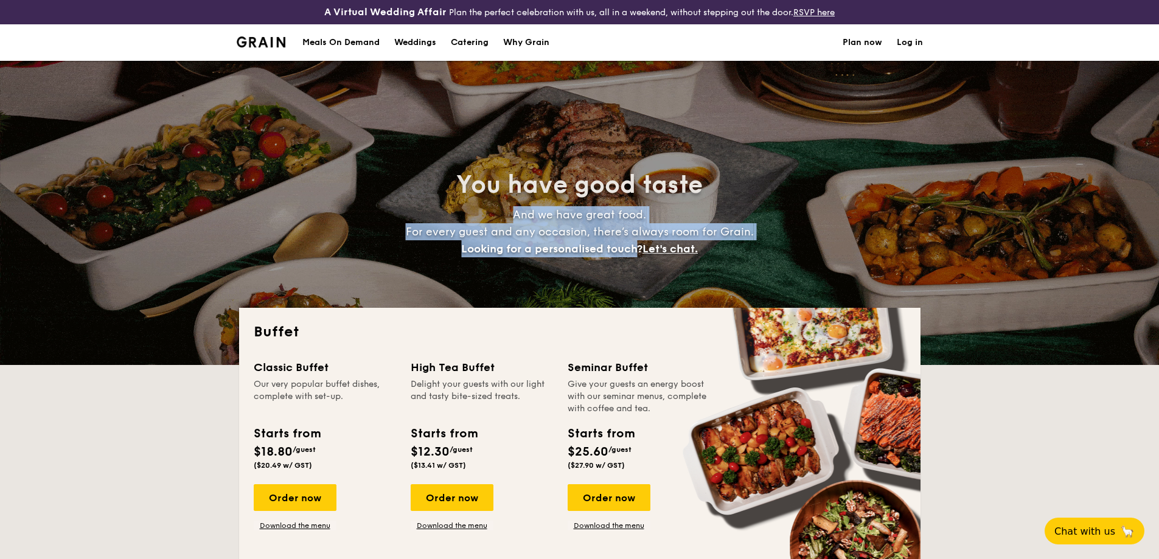
click at [475, 208] on h4 "And we have great food. For every guest and any occasion, there’s always room f…" at bounding box center [579, 231] width 544 height 51
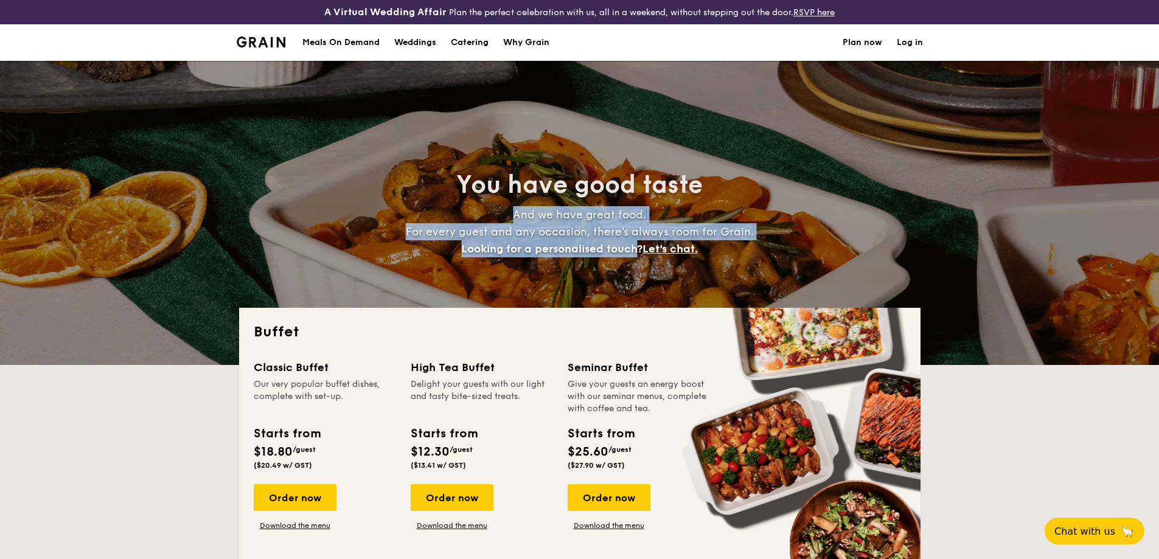
click at [475, 208] on h4 "And we have great food. For every guest and any occasion, there’s always room f…" at bounding box center [579, 231] width 544 height 51
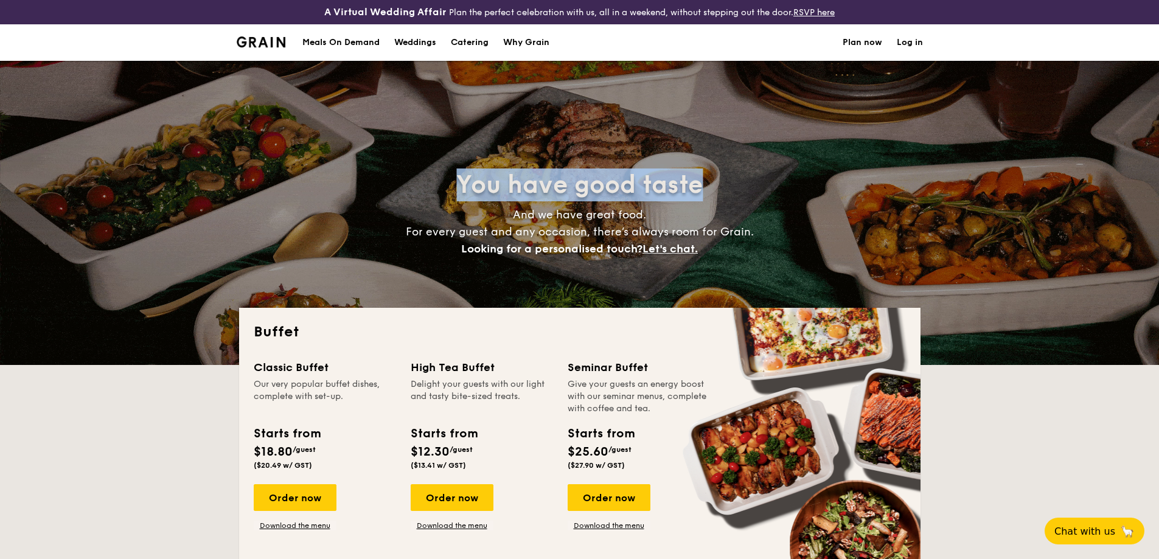
drag, startPoint x: 476, startPoint y: 207, endPoint x: 539, endPoint y: 294, distance: 107.2
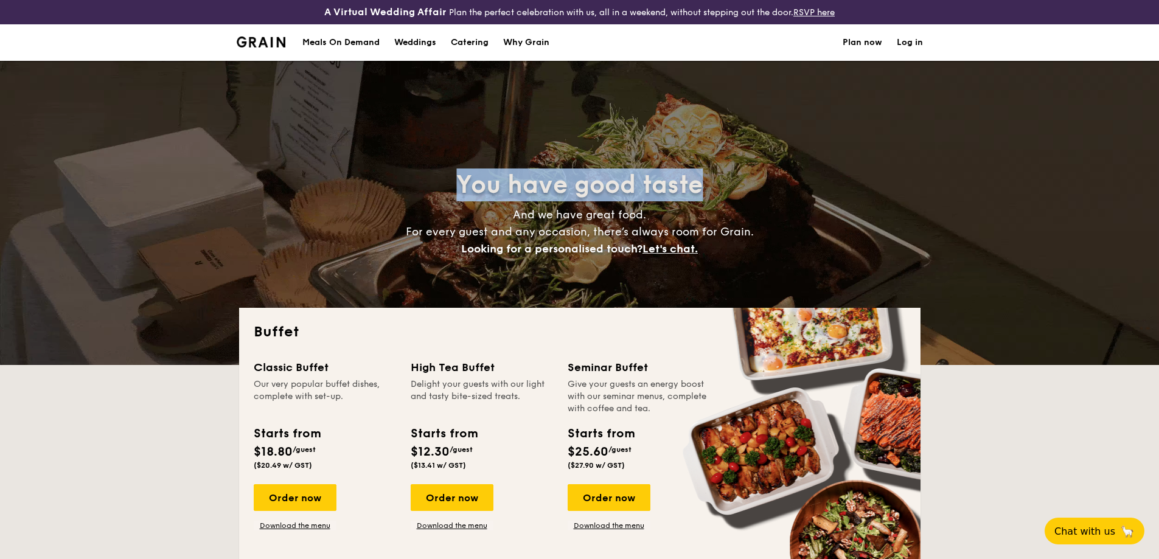
click at [539, 294] on div "You have good taste And we have great food. For every guest and any occasion, t…" at bounding box center [579, 213] width 681 height 304
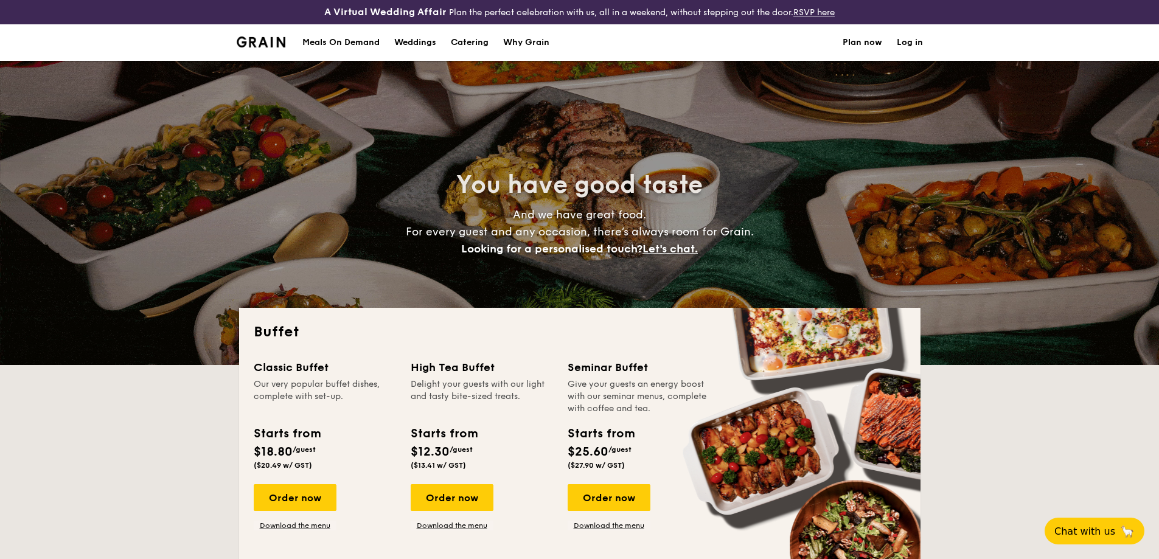
click at [539, 294] on div "You have good taste And we have great food. For every guest and any occasion, t…" at bounding box center [579, 213] width 681 height 304
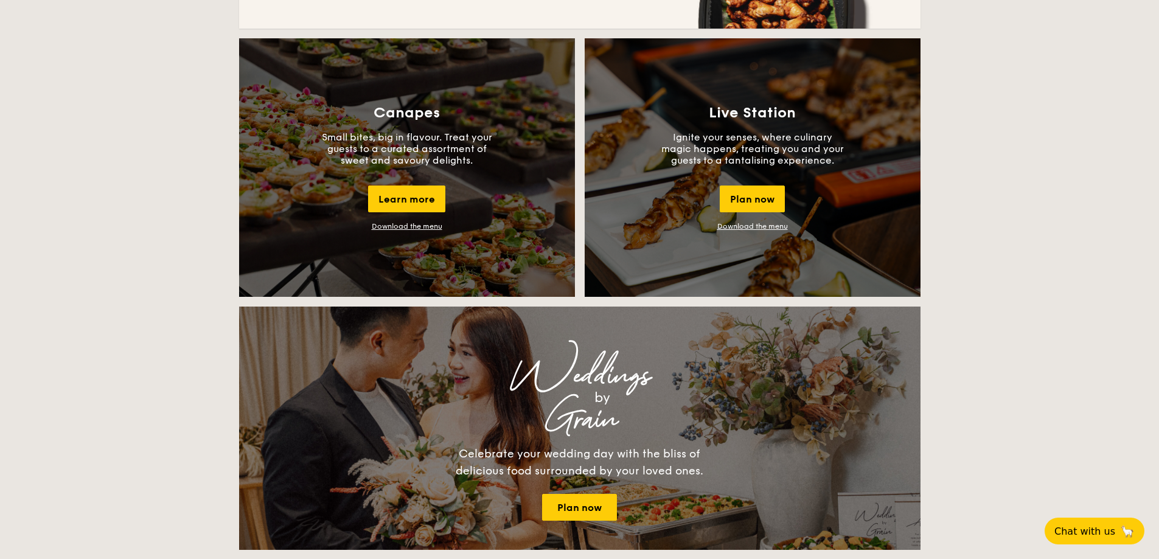
scroll to position [1095, 0]
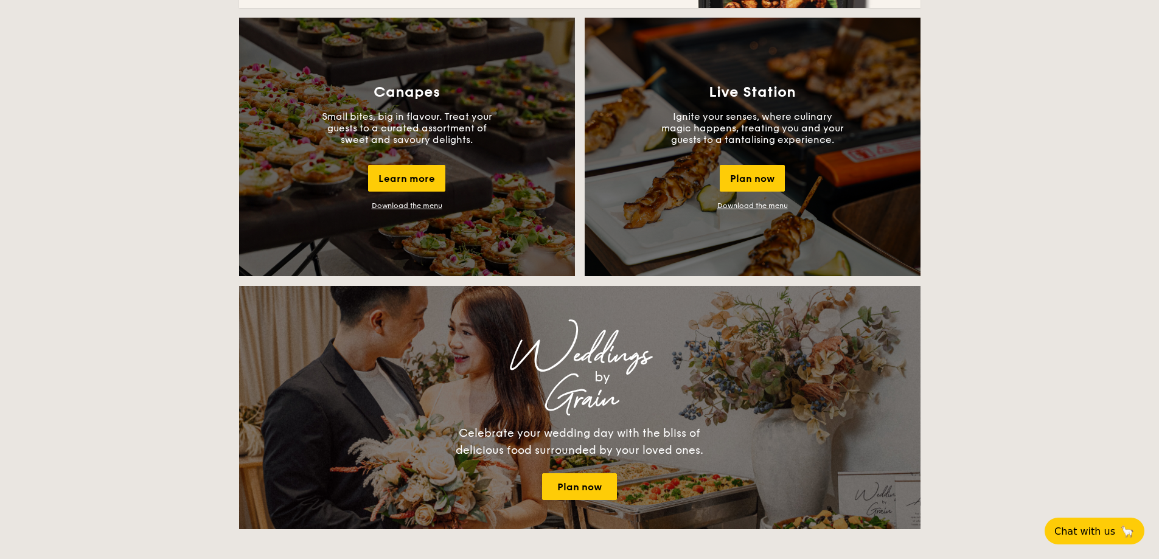
click at [757, 206] on link "Download the menu" at bounding box center [752, 205] width 71 height 9
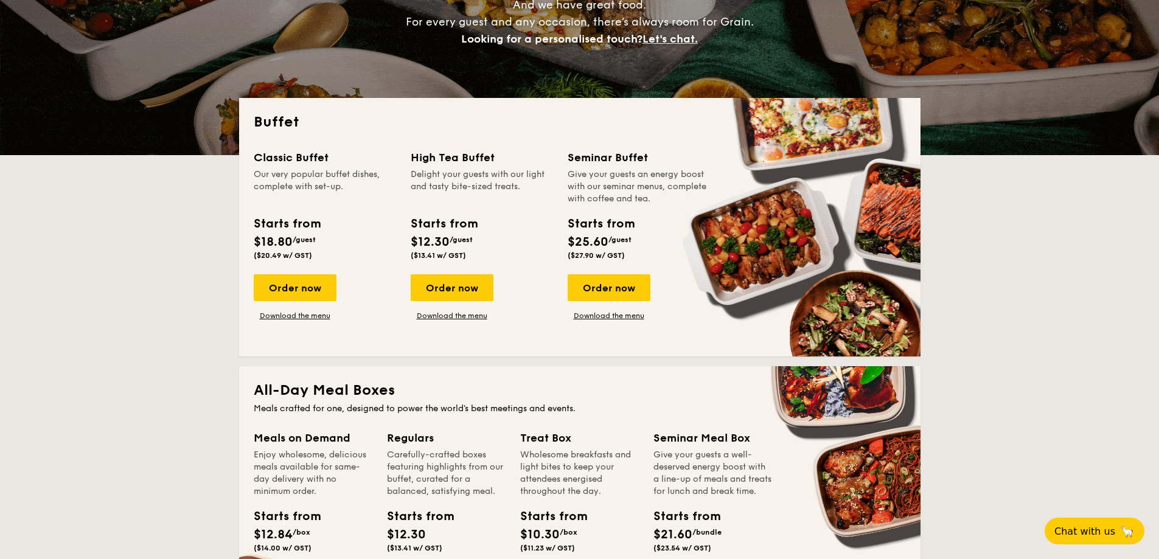
scroll to position [61, 0]
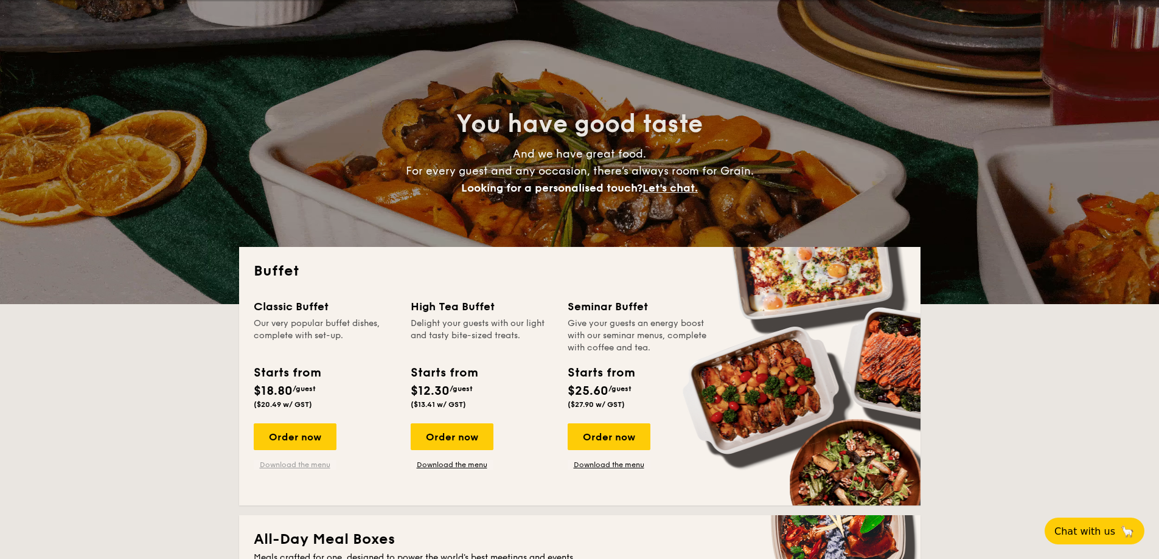
click at [311, 465] on link "Download the menu" at bounding box center [295, 465] width 83 height 10
